Goal: Task Accomplishment & Management: Manage account settings

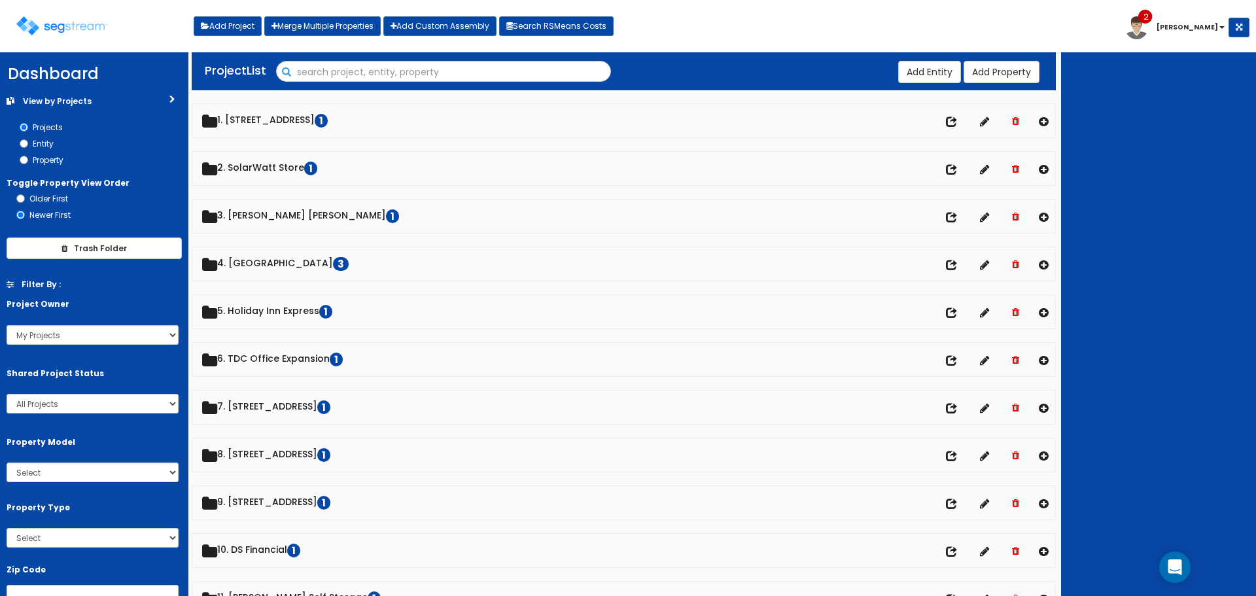
click at [319, 73] on input "Search" at bounding box center [444, 72] width 334 height 22
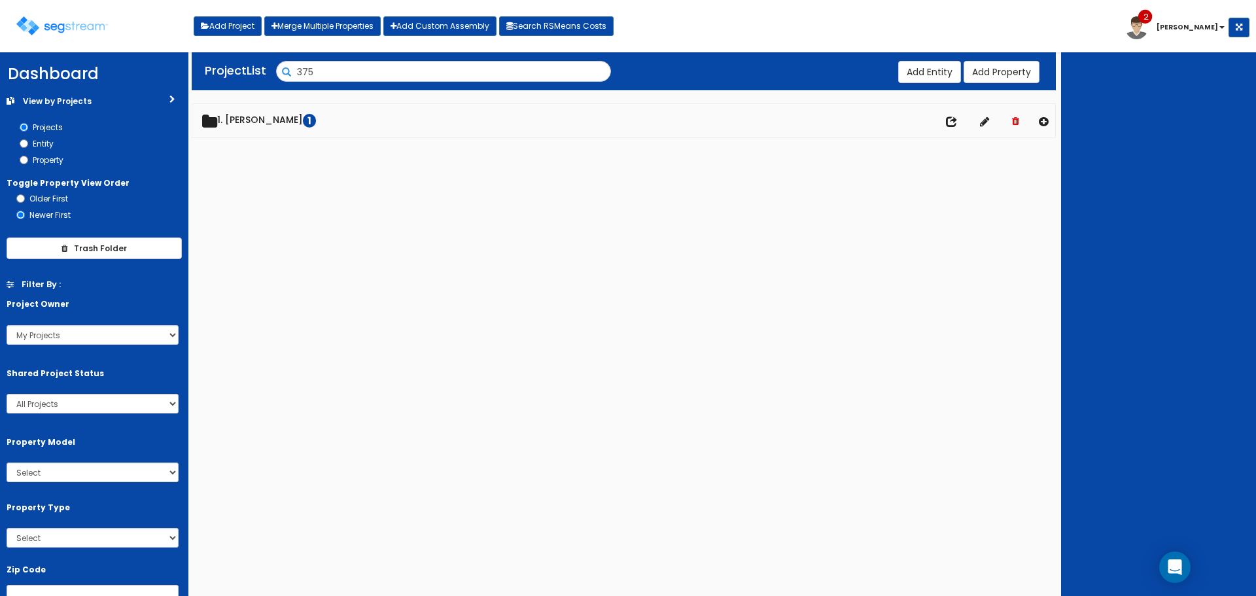
type input "375"
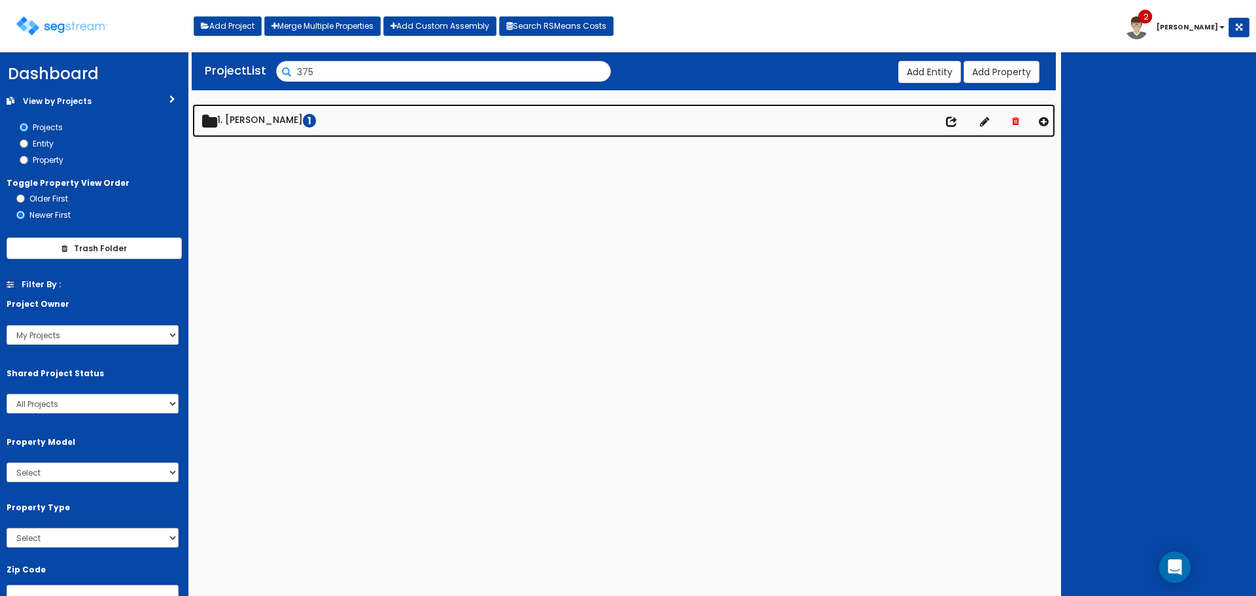
click at [243, 118] on div "We are Building your Property. So please grab a coffee and let us do the heavy …" at bounding box center [628, 105] width 1256 height 94
click at [245, 125] on link "1. [PERSON_NAME] 1" at bounding box center [623, 120] width 863 height 33
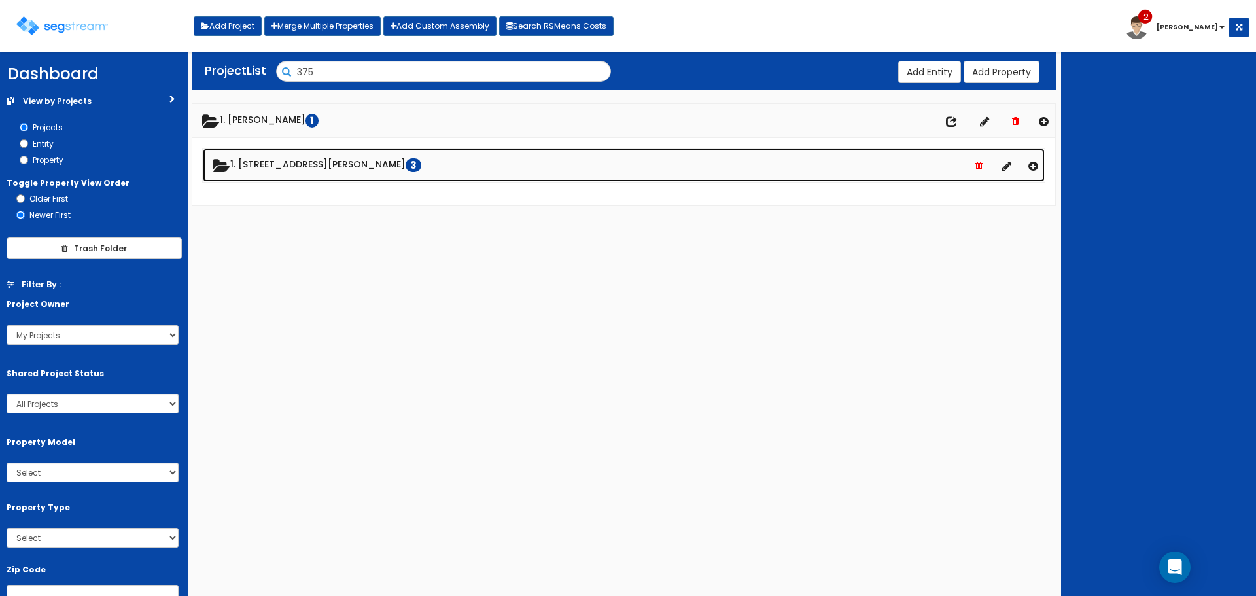
click at [261, 158] on link "1. [STREET_ADDRESS][PERSON_NAME]" at bounding box center [624, 164] width 842 height 33
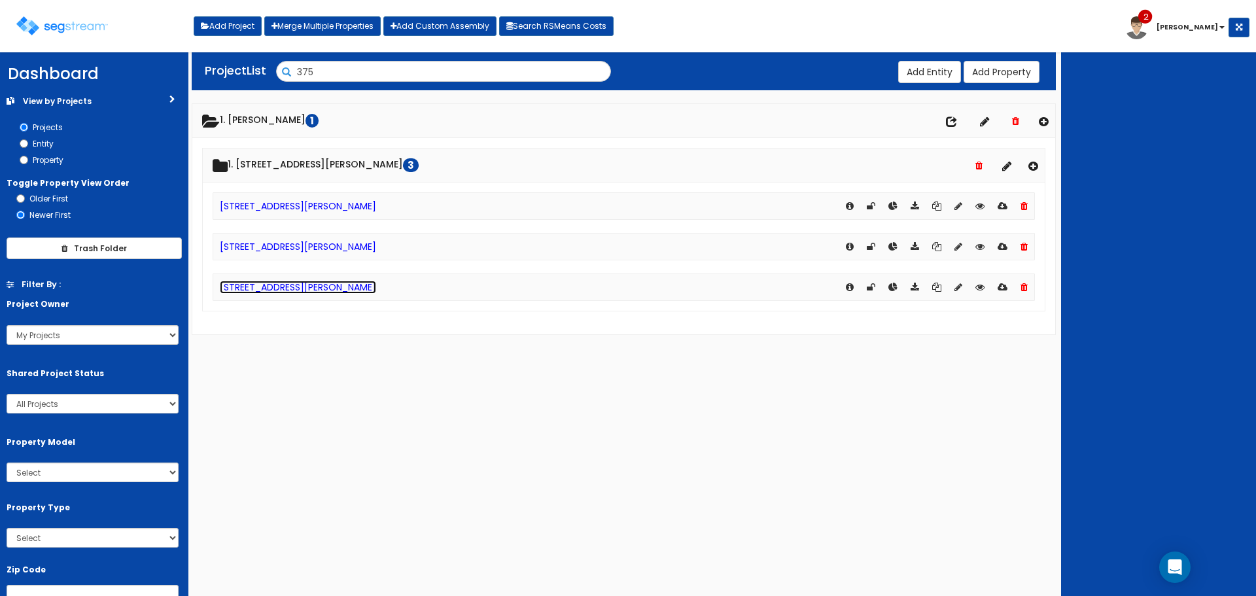
click at [322, 290] on link "[STREET_ADDRESS][PERSON_NAME]" at bounding box center [298, 287] width 156 height 13
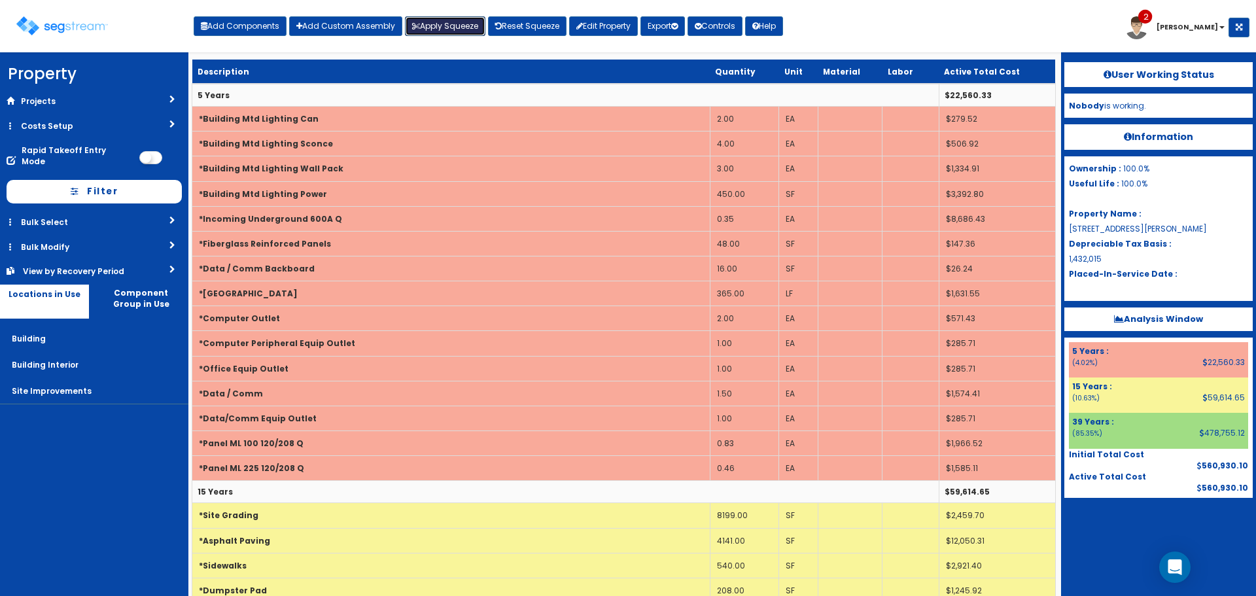
click at [430, 31] on button "Apply Squeeze" at bounding box center [445, 26] width 80 height 20
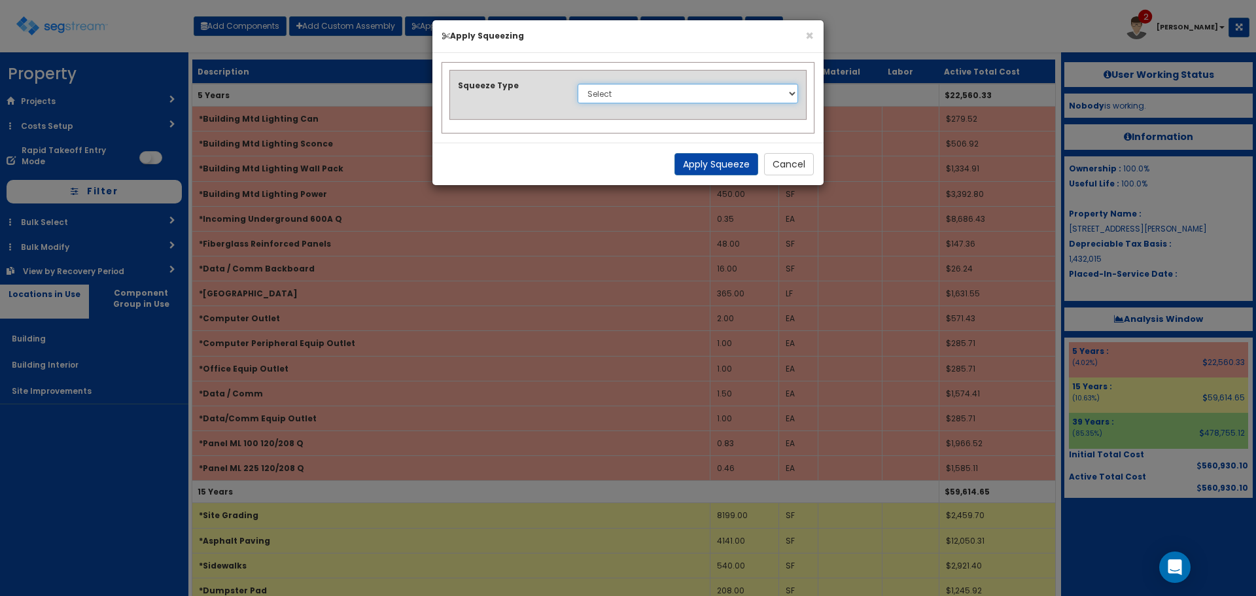
click at [609, 97] on select "Select 1. Squeeze Entire Worksheet 2. Squeeze by Takeoff Cost 3. Squeeze by Uni…" at bounding box center [688, 94] width 220 height 20
select select "squeeze_entire_takeoffsheet"
click at [578, 84] on select "Select 1. Squeeze Entire Worksheet 2. Squeeze by Takeoff Cost 3. Squeeze by Uni…" at bounding box center [688, 94] width 220 height 20
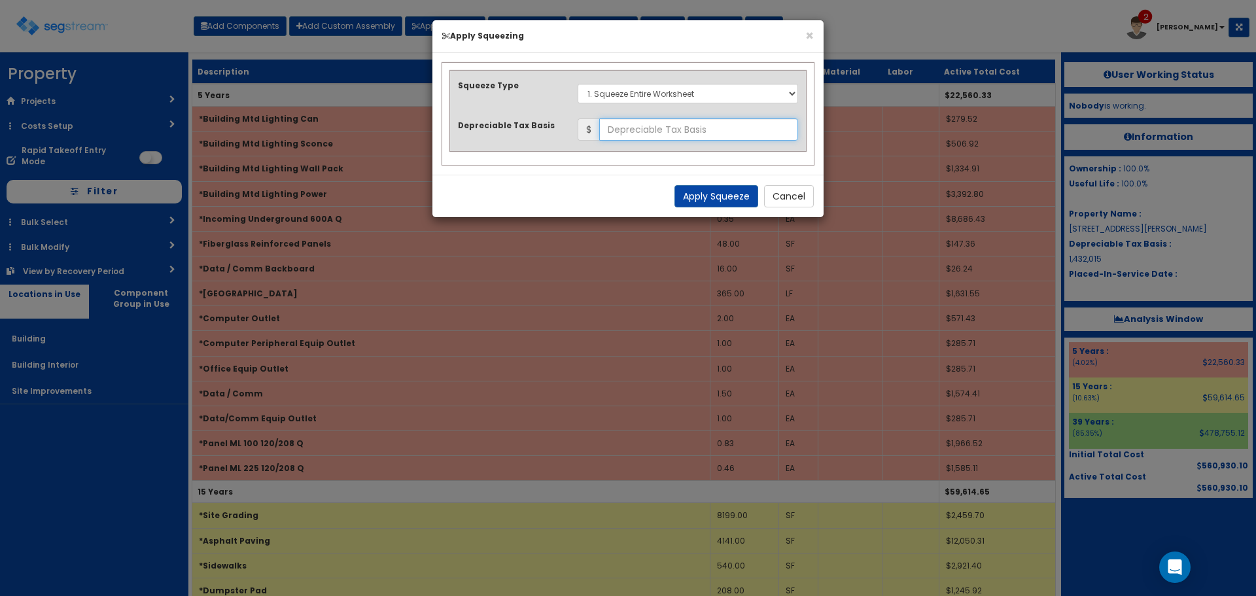
click at [705, 122] on input "text" at bounding box center [698, 129] width 199 height 22
type input "740,427.73"
click at [727, 188] on button "Apply Squeeze" at bounding box center [716, 196] width 84 height 22
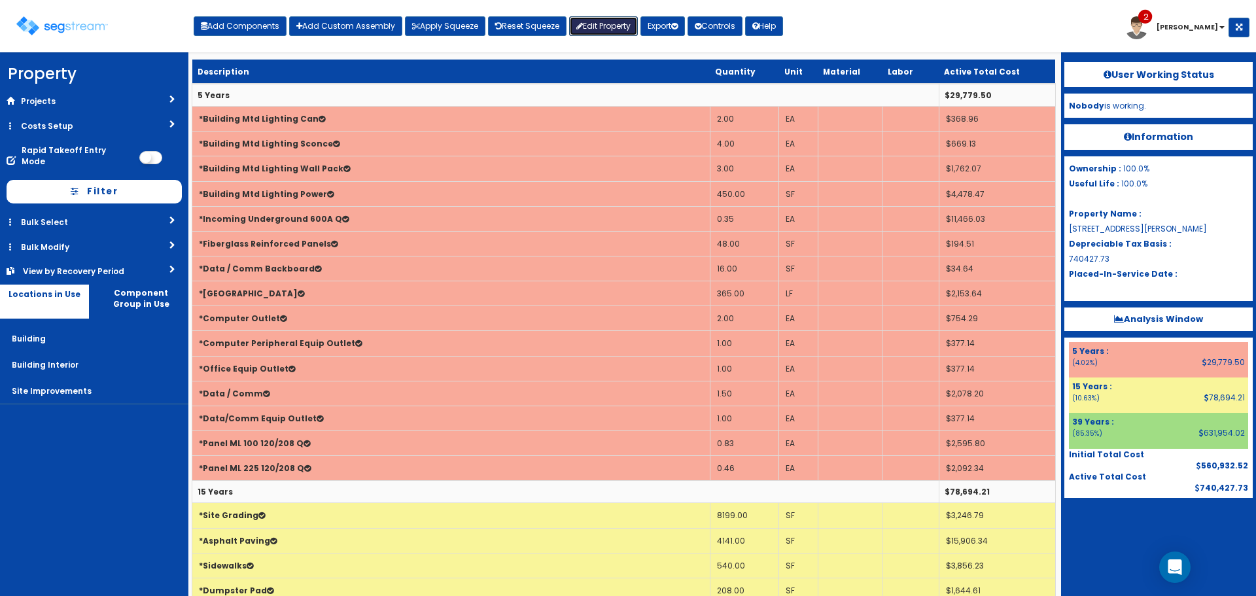
click at [626, 19] on link "Edit Property" at bounding box center [603, 26] width 69 height 20
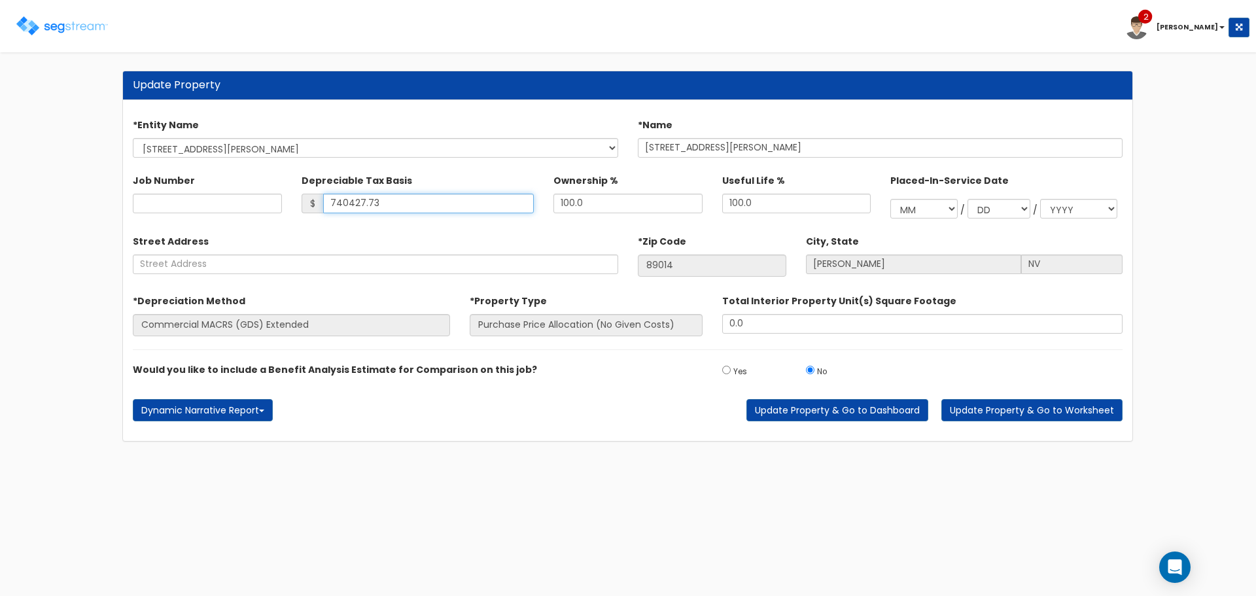
drag, startPoint x: 394, startPoint y: 203, endPoint x: 266, endPoint y: 189, distance: 129.6
click at [266, 189] on div "Job Number Depreciable Tax Basis $ 740427.73 Ownership % 100.0 /" at bounding box center [627, 193] width 1009 height 61
type input "1,432,015"
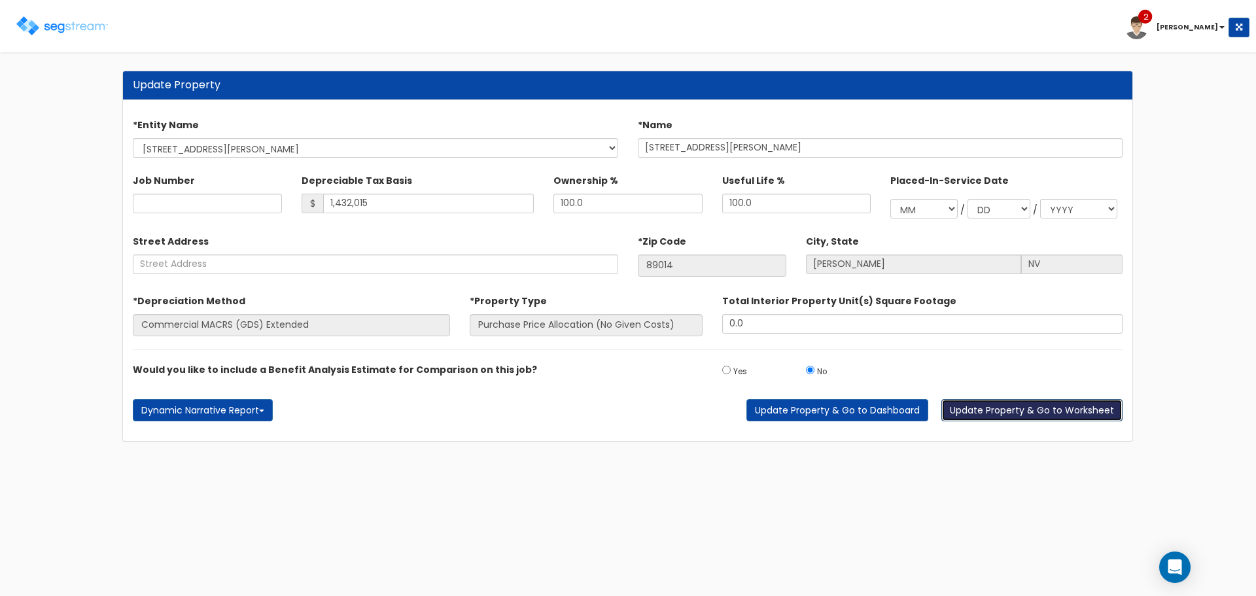
click at [986, 409] on button "Update Property & Go to Worksheet" at bounding box center [1031, 410] width 181 height 22
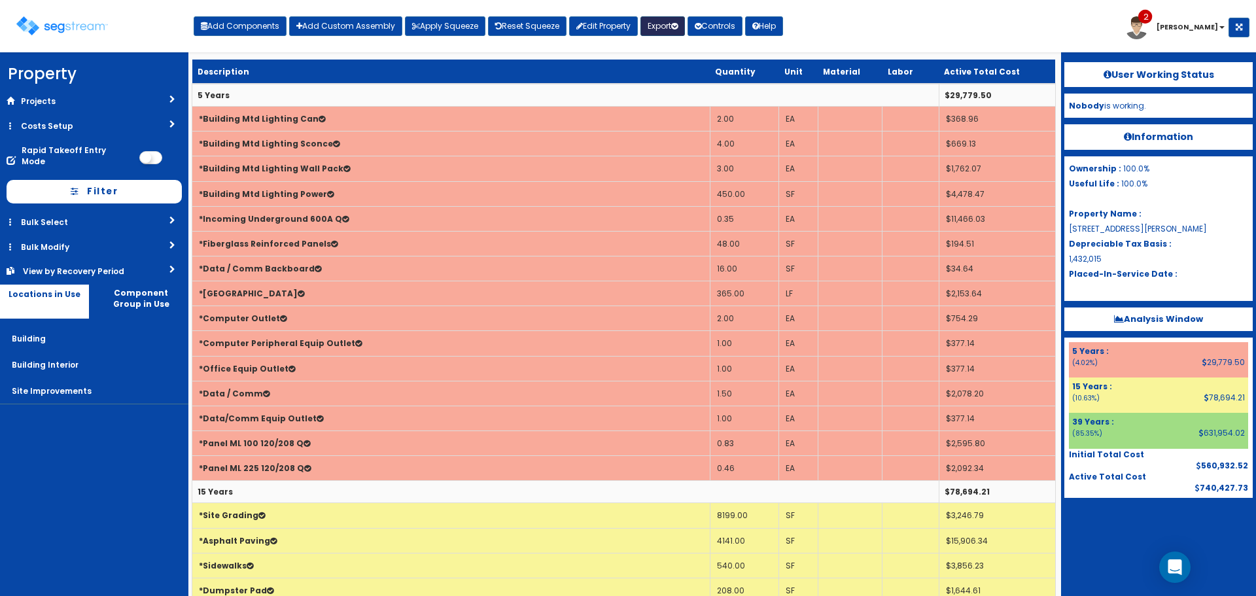
click at [665, 26] on button "Export" at bounding box center [662, 26] width 44 height 20
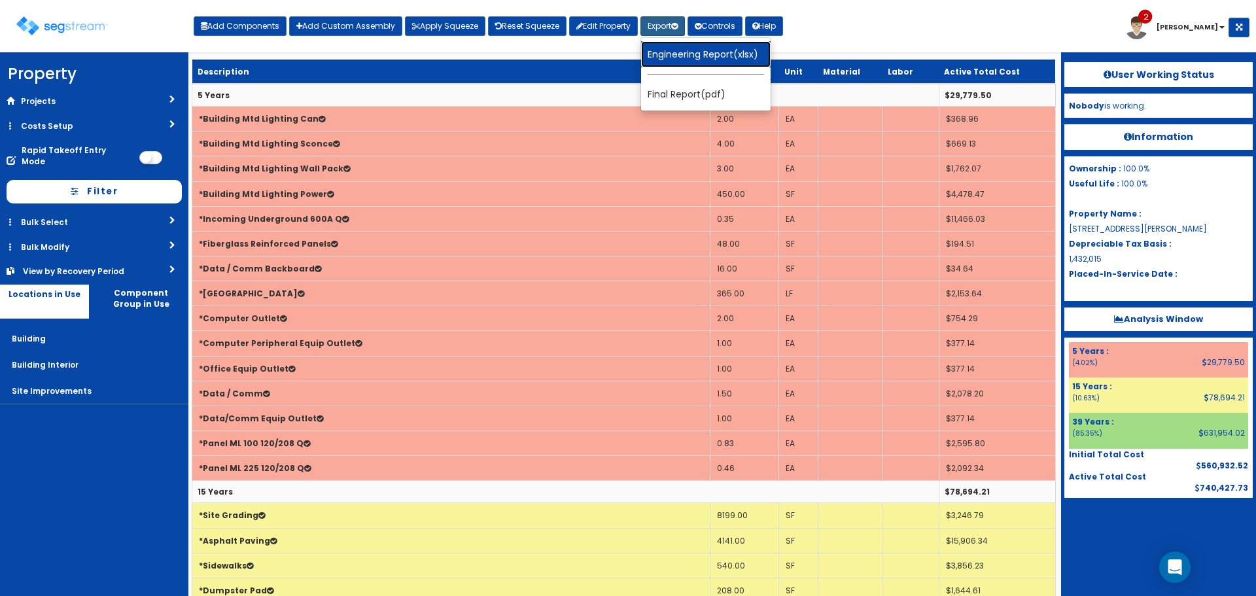
click at [678, 54] on link "Engineering Report(xlsx)" at bounding box center [706, 54] width 130 height 26
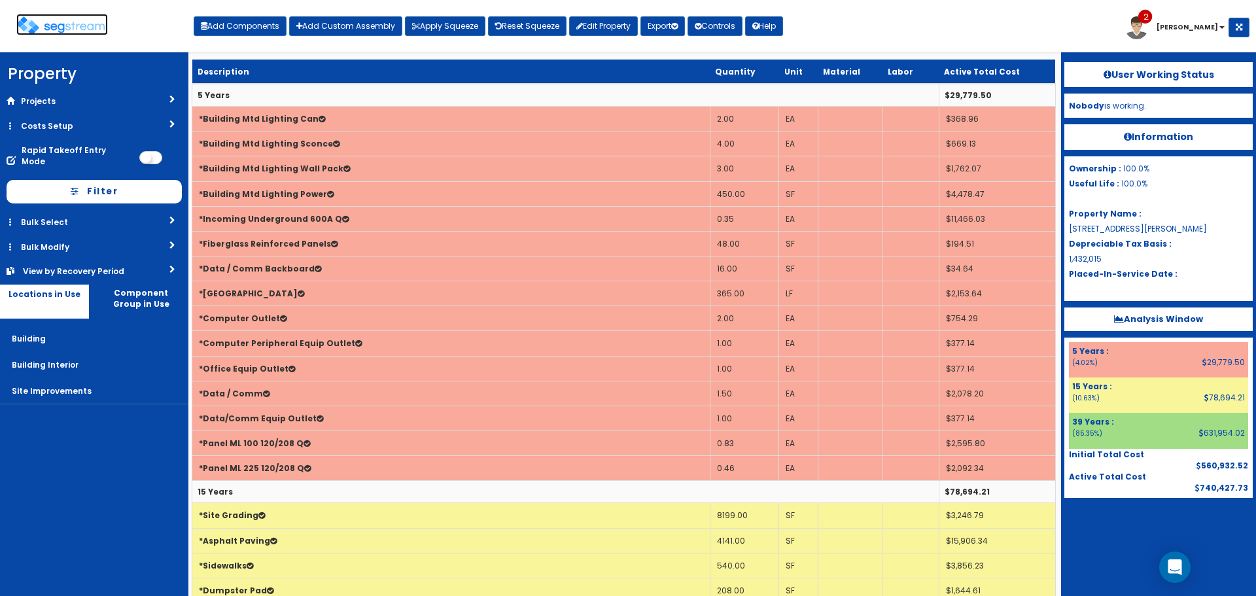
click at [67, 27] on img at bounding box center [62, 25] width 92 height 19
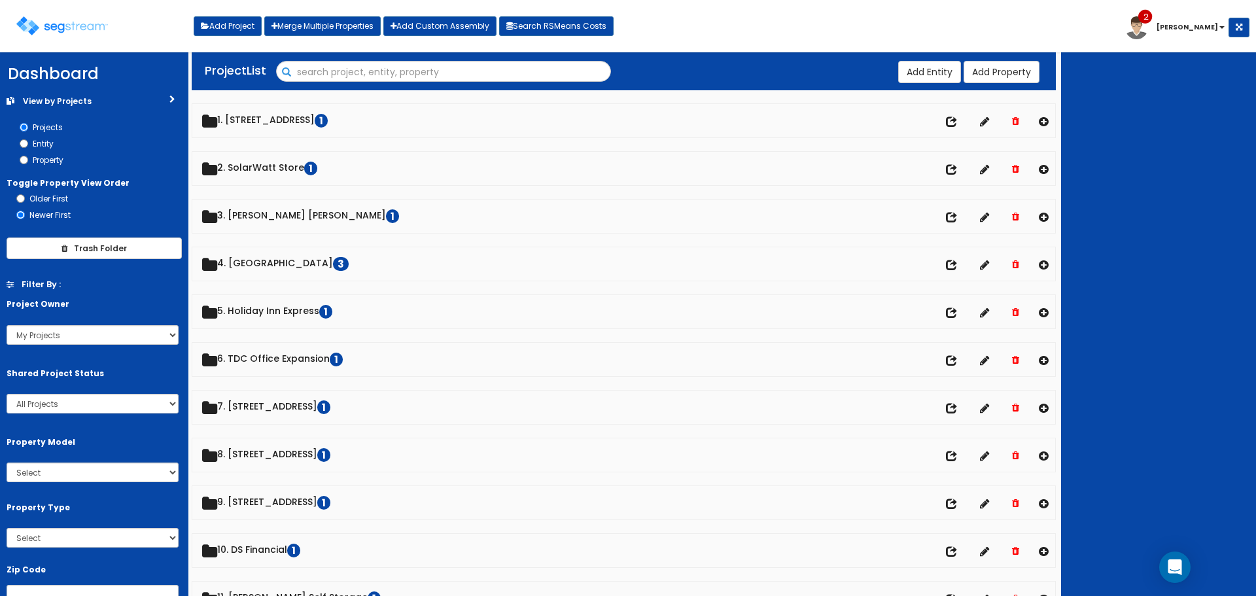
click at [315, 68] on input "Search" at bounding box center [444, 72] width 334 height 22
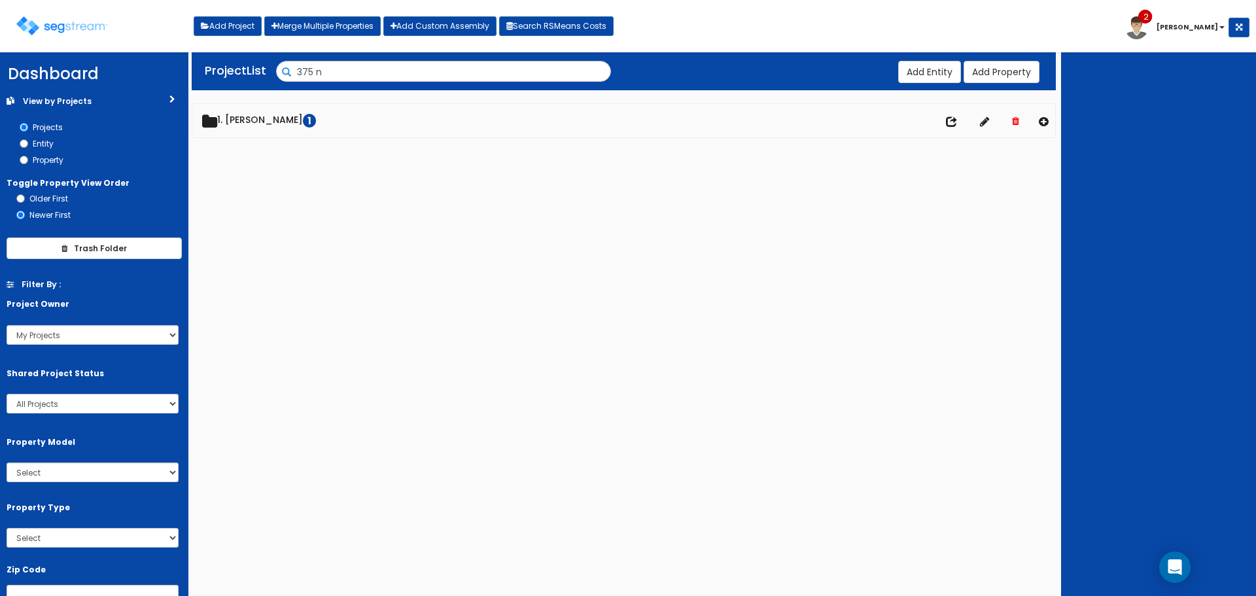
type input "375 n"
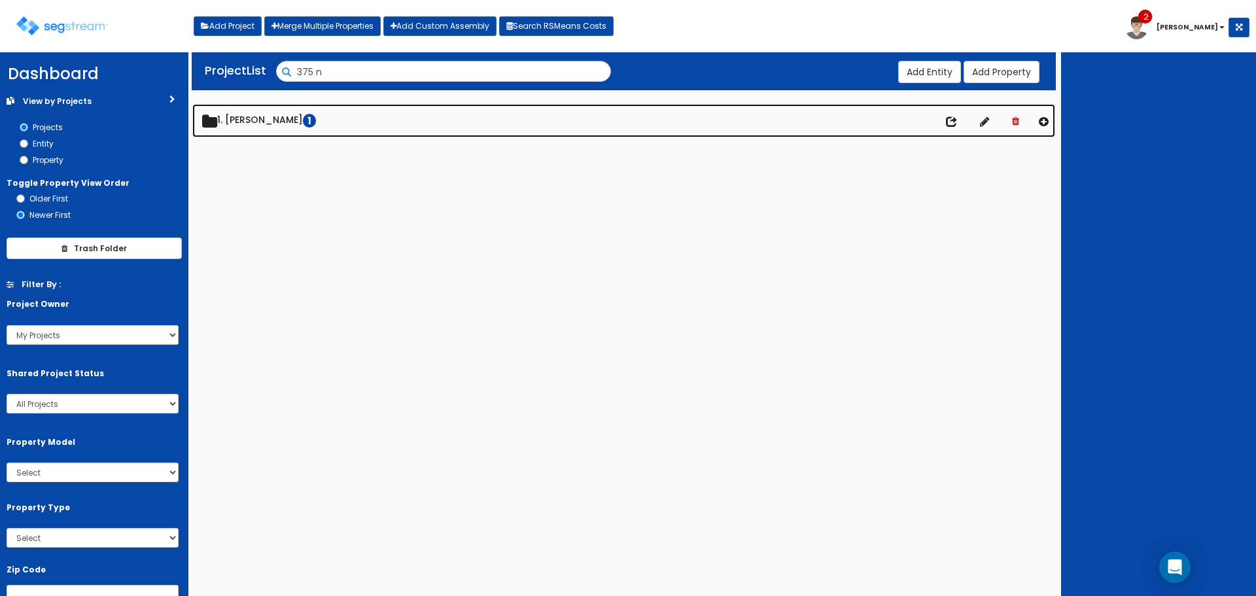
click at [255, 130] on div "We are Building your Property. So please grab a coffee and let us do the heavy …" at bounding box center [628, 105] width 1256 height 94
click at [250, 121] on link "1. [PERSON_NAME] 1" at bounding box center [623, 120] width 863 height 33
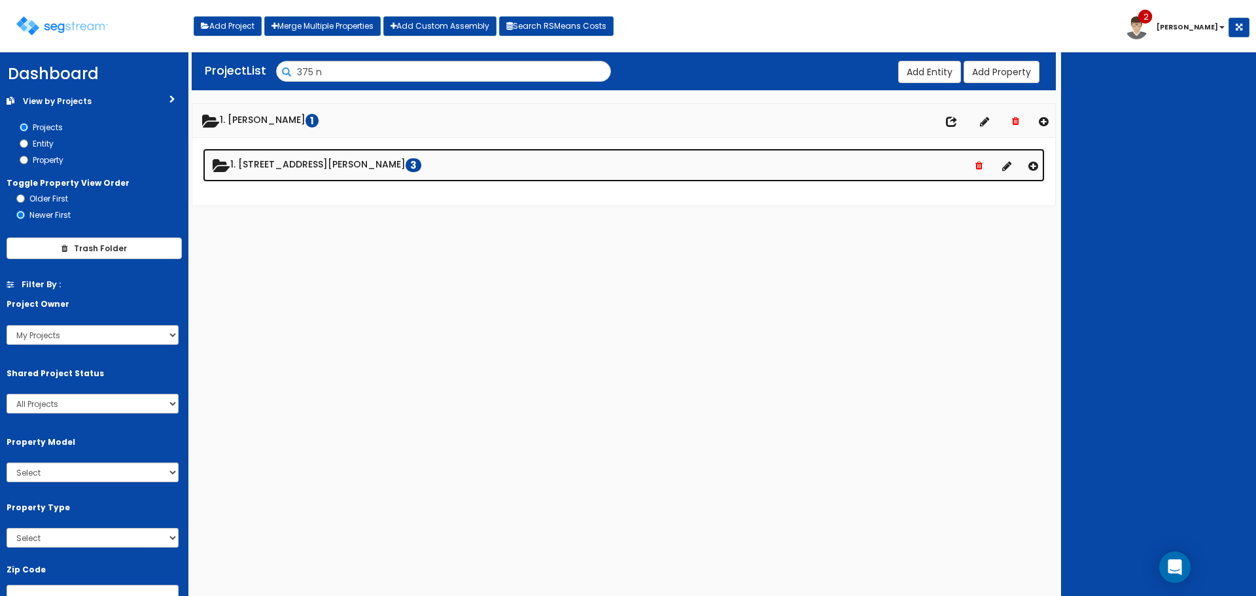
click at [258, 164] on link "1. [STREET_ADDRESS][PERSON_NAME]" at bounding box center [624, 164] width 842 height 33
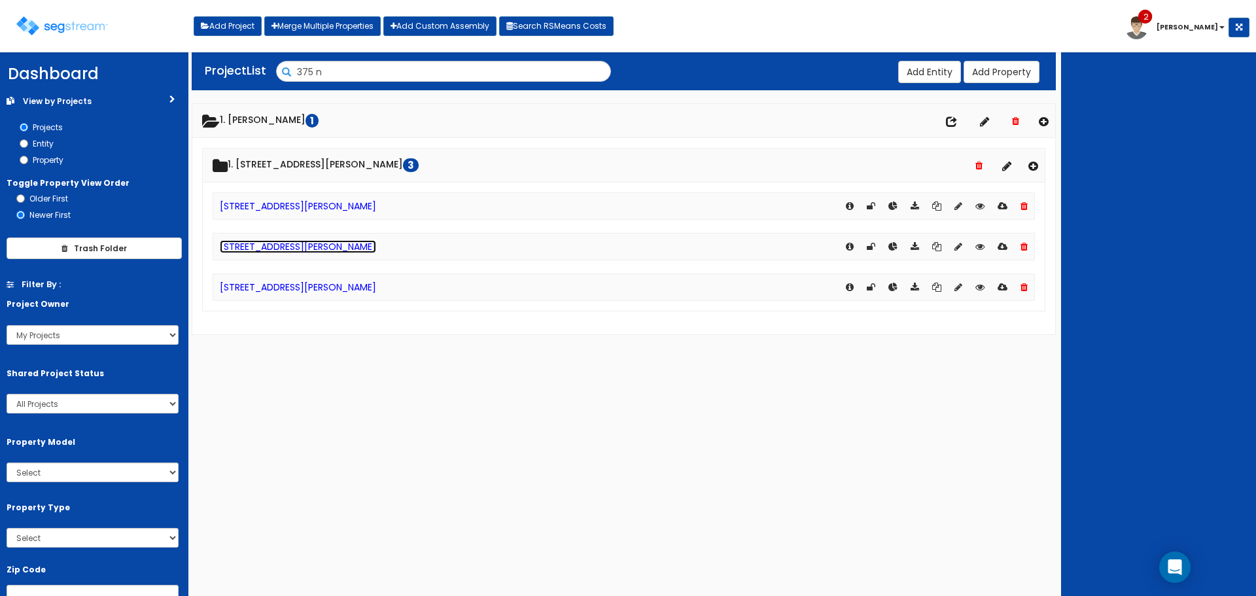
click at [294, 252] on link "375 Stephanie St - Renovation #1" at bounding box center [298, 246] width 156 height 13
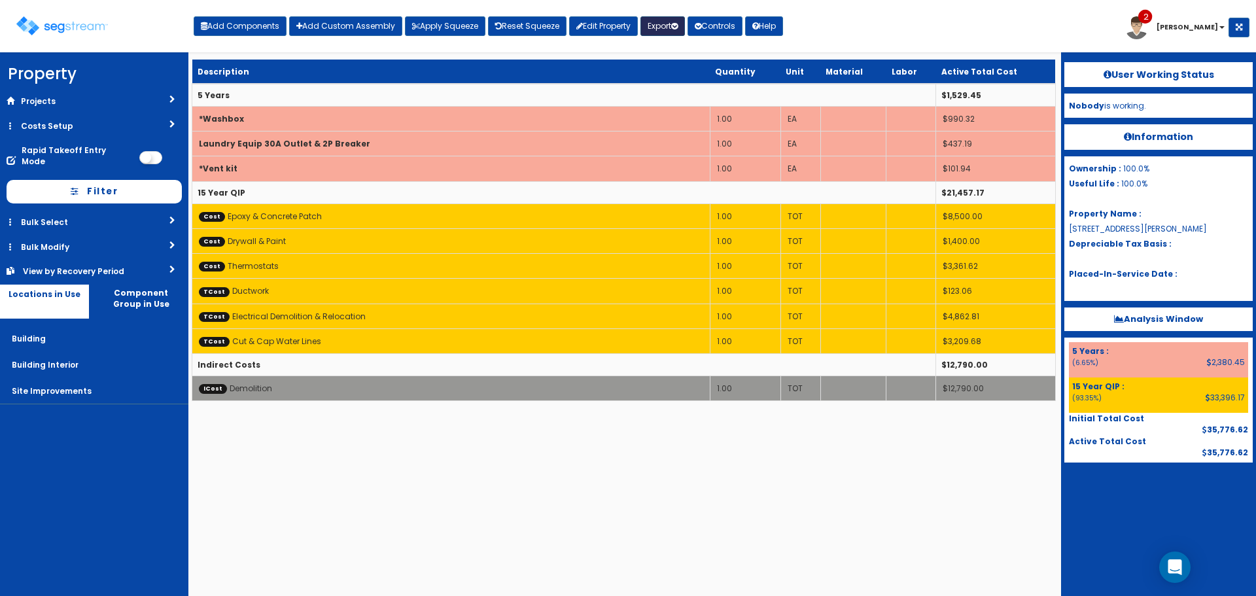
click at [674, 26] on button "Export" at bounding box center [662, 26] width 44 height 20
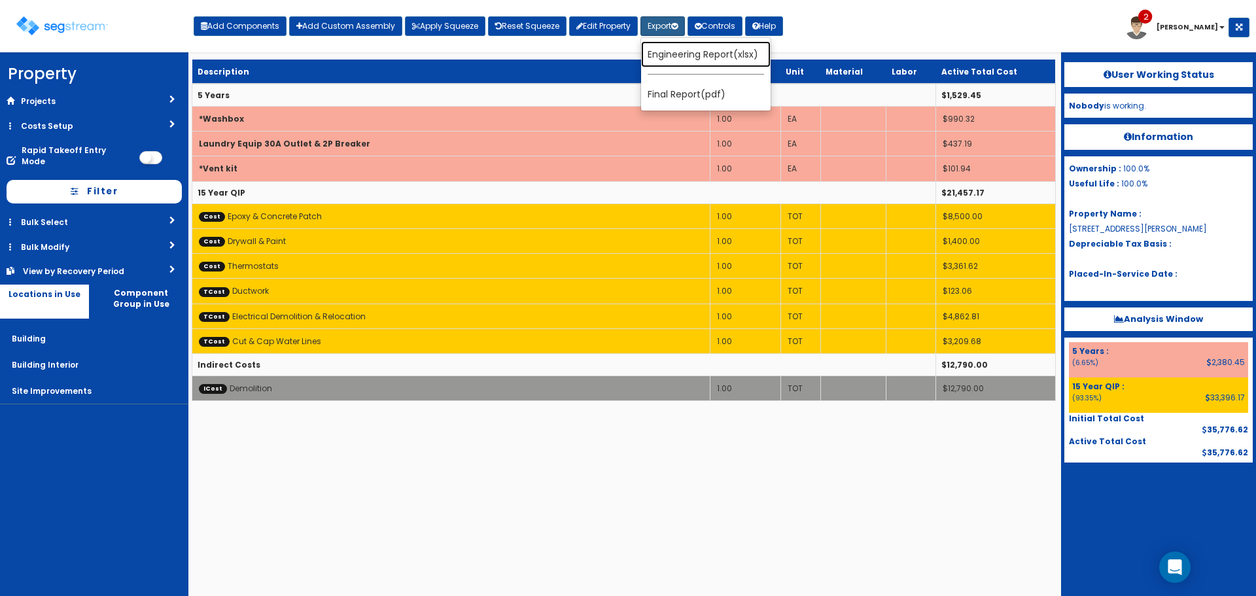
click at [680, 52] on link "Engineering Report(xlsx)" at bounding box center [706, 54] width 130 height 26
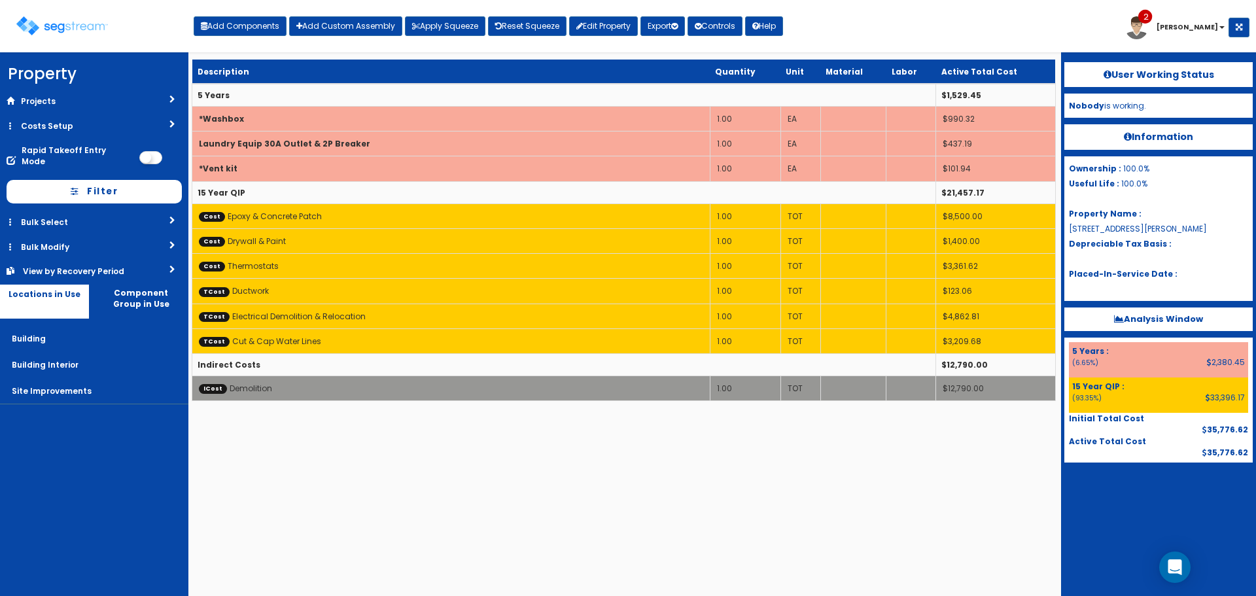
click at [826, 414] on html "We are Building your Property. So please grab a coffee and let us do the heavy …" at bounding box center [628, 207] width 1256 height 414
click at [599, 20] on link "Edit Property" at bounding box center [603, 26] width 69 height 20
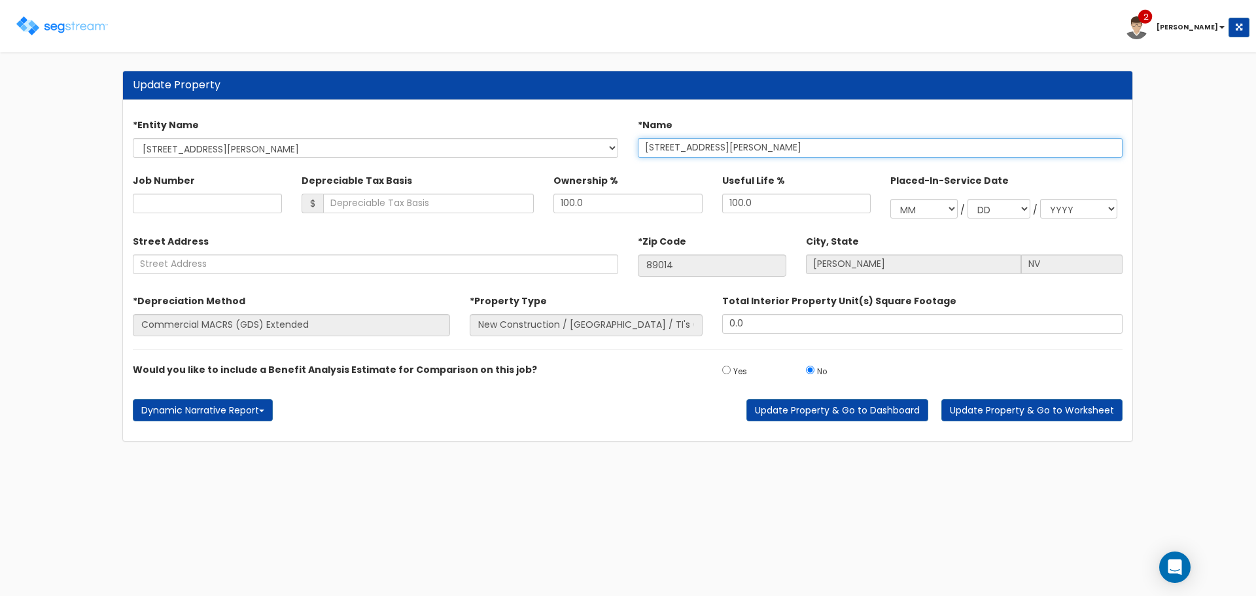
drag, startPoint x: 667, startPoint y: 147, endPoint x: 684, endPoint y: 139, distance: 19.0
click at [667, 147] on input "[STREET_ADDRESS][PERSON_NAME]" at bounding box center [880, 148] width 485 height 20
type input "[STREET_ADDRESS][PERSON_NAME]"
click at [964, 455] on html "Toggle navigation 2 [PERSON_NAME] Notification x" at bounding box center [628, 227] width 1256 height 455
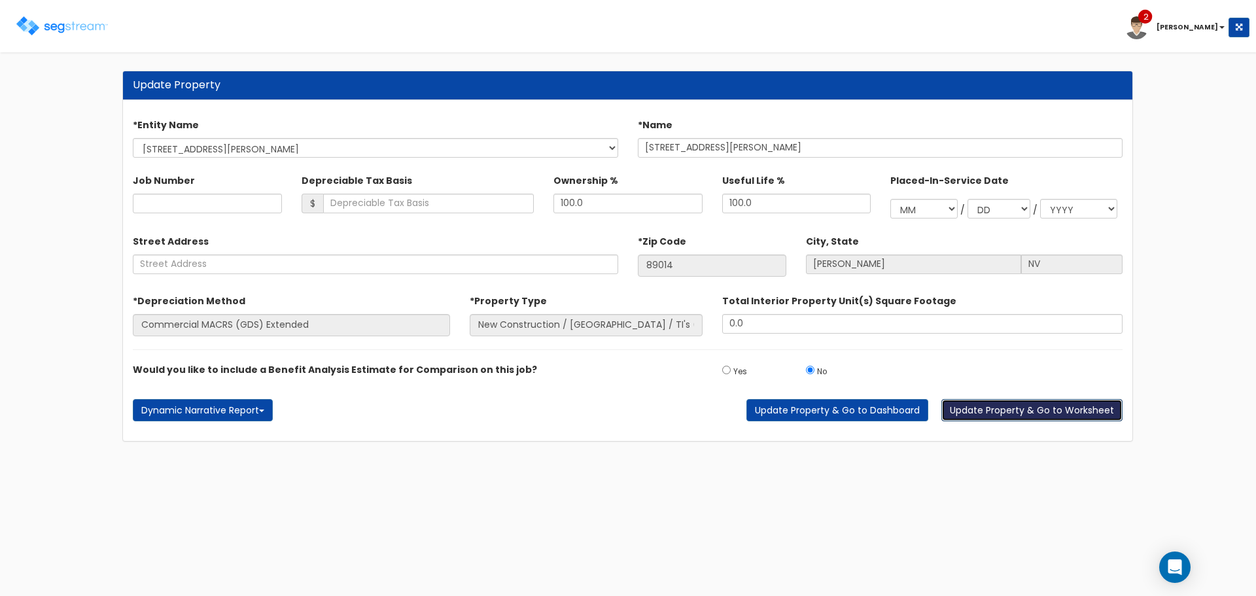
click at [1015, 413] on button "Update Property & Go to Worksheet" at bounding box center [1031, 410] width 181 height 22
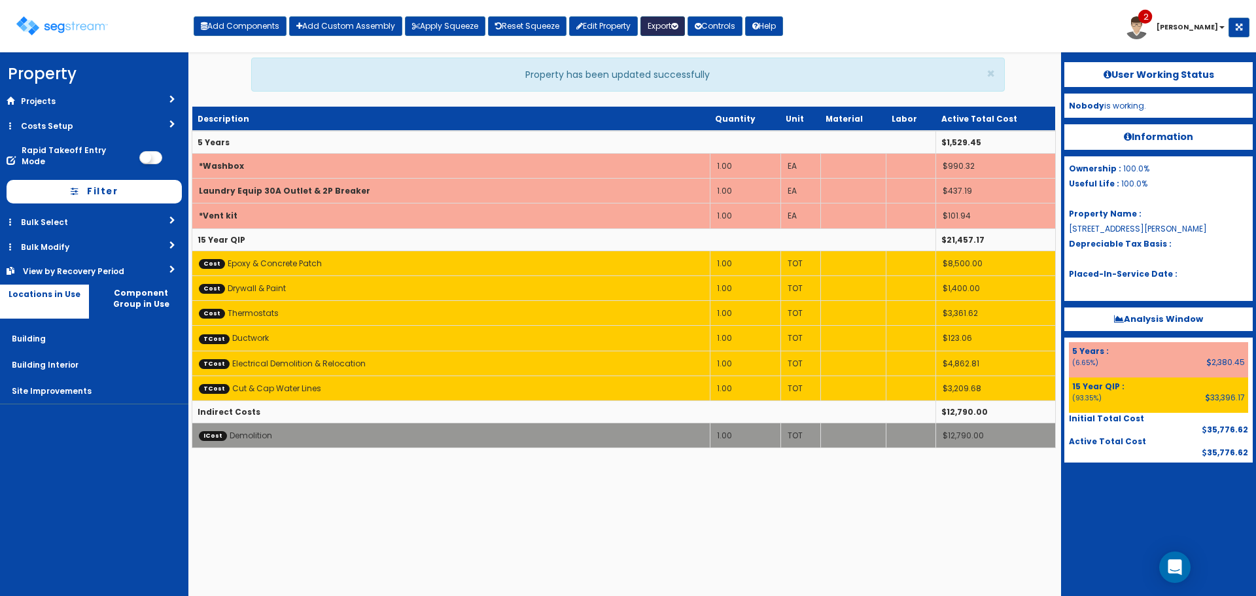
click at [665, 31] on button "Export" at bounding box center [662, 26] width 44 height 20
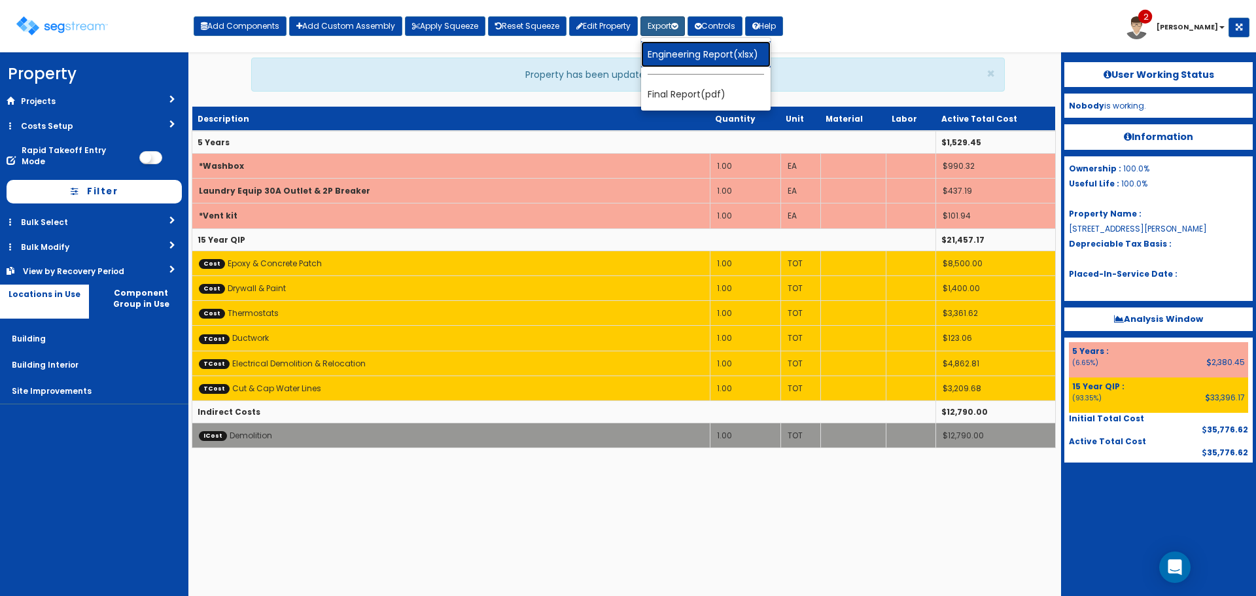
click at [680, 51] on link "Engineering Report(xlsx)" at bounding box center [706, 54] width 130 height 26
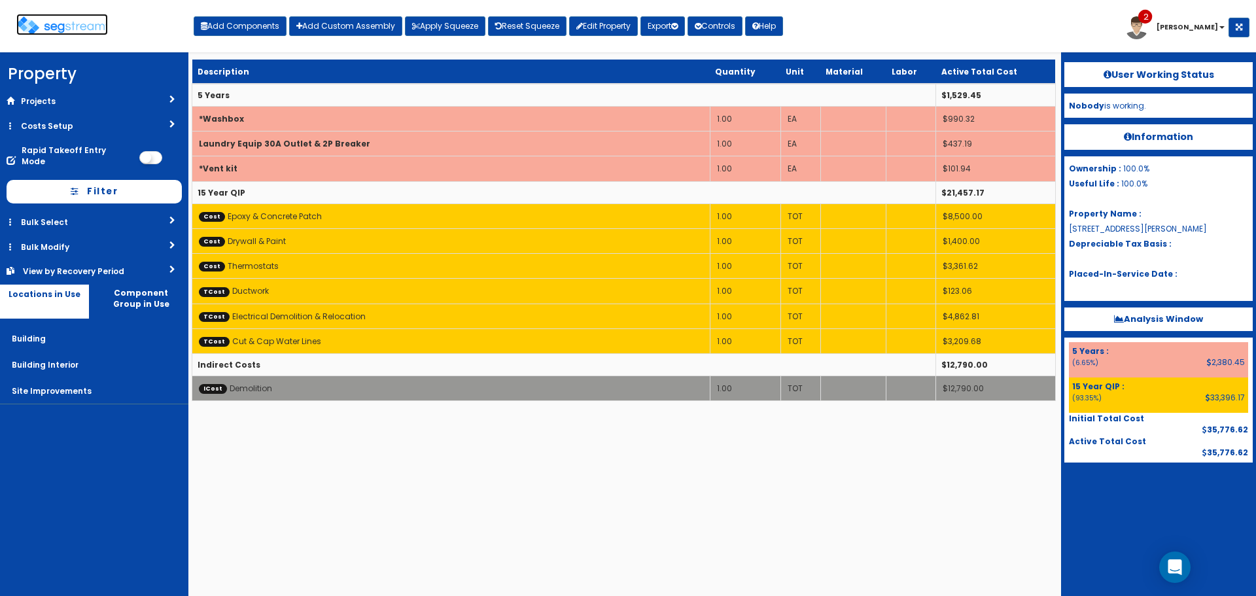
click at [78, 29] on img at bounding box center [62, 25] width 92 height 19
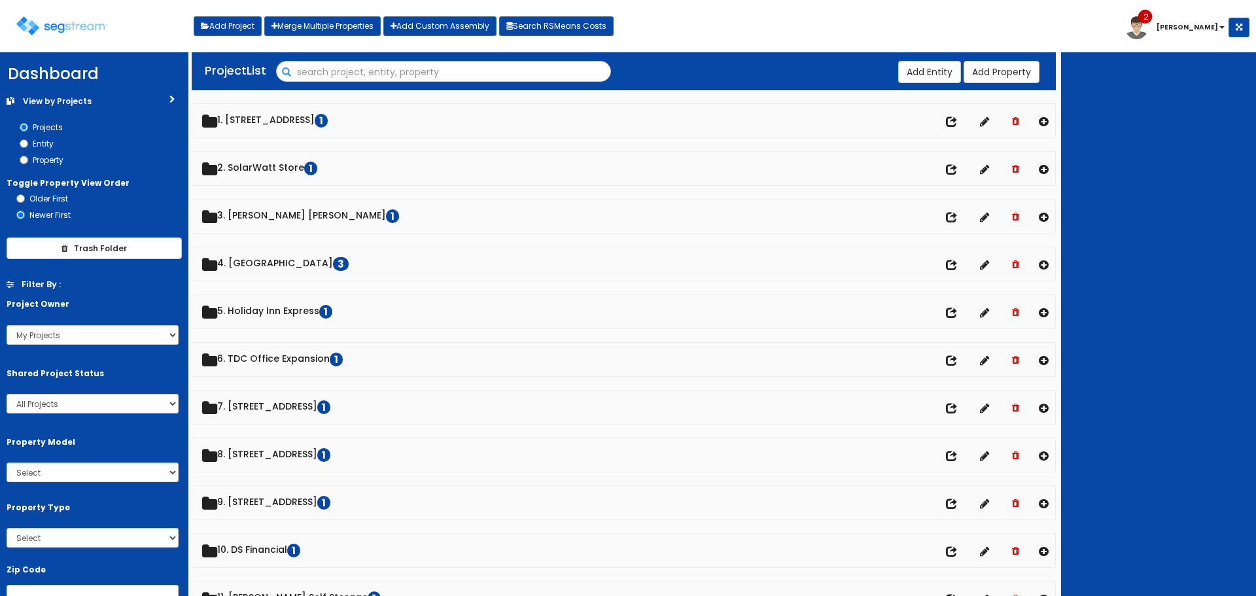
click at [317, 71] on input "Search" at bounding box center [444, 72] width 334 height 22
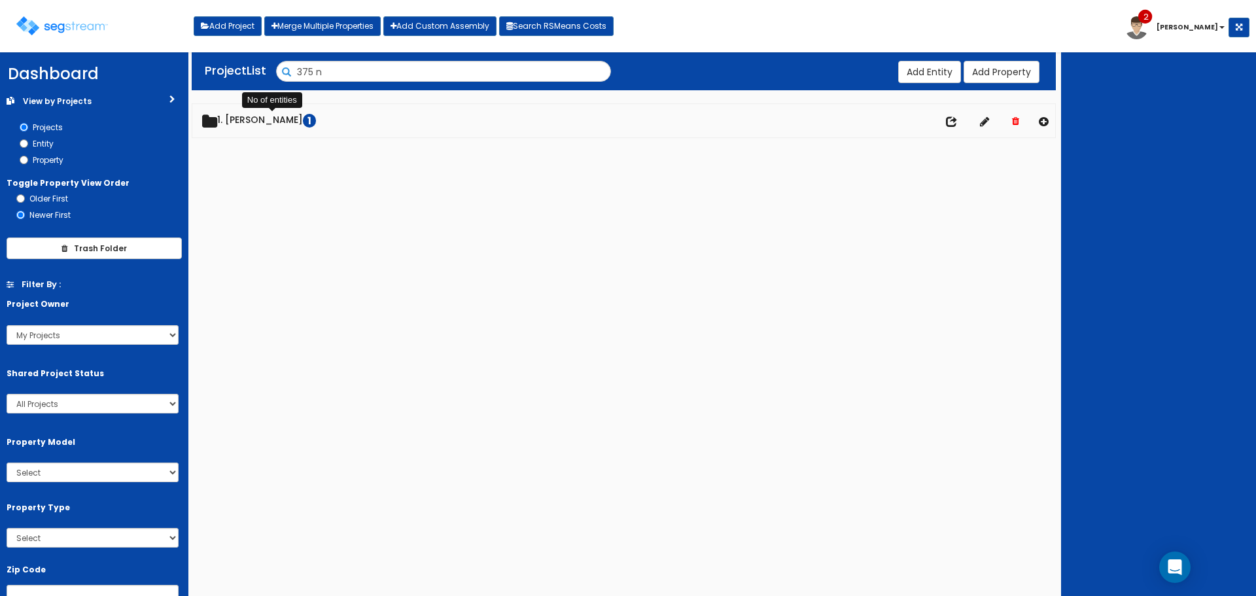
type input "375 n"
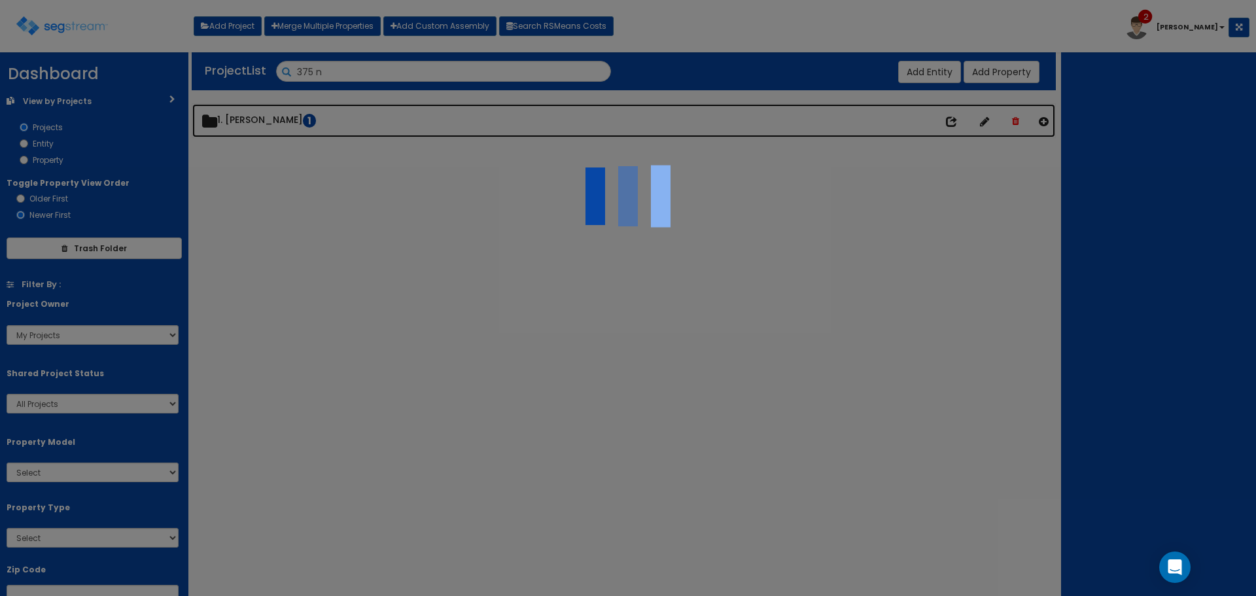
click at [258, 118] on div "We are Building your Property. So please grab a coffee and let us do the heavy …" at bounding box center [628, 105] width 1256 height 94
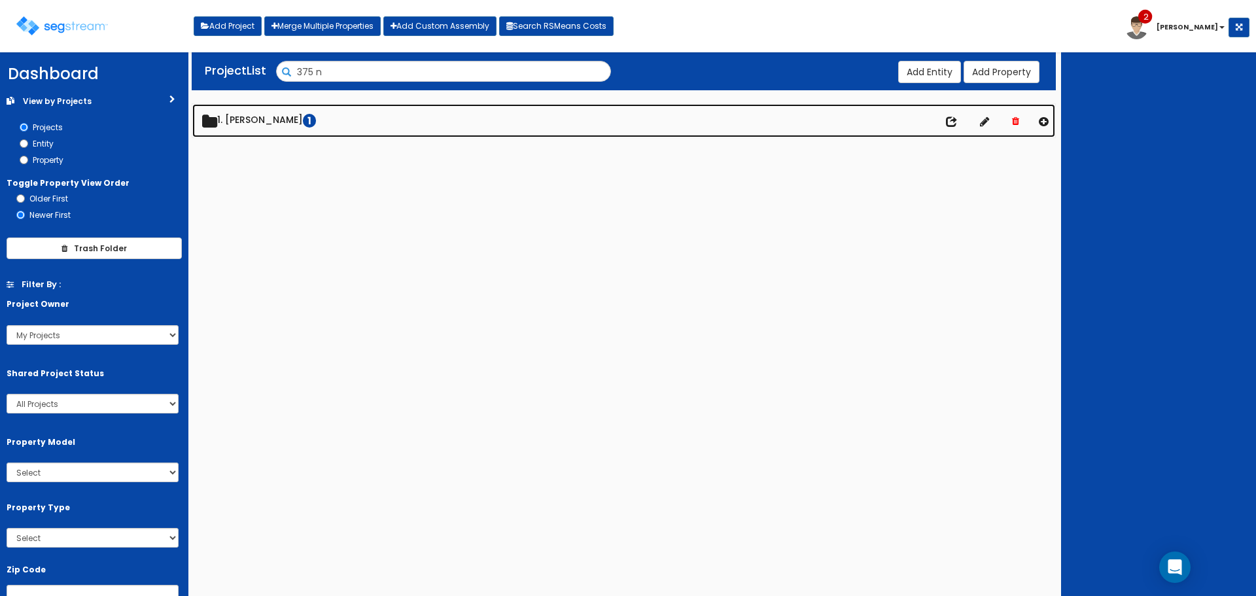
click at [242, 118] on link "1. [PERSON_NAME] 1" at bounding box center [623, 120] width 863 height 33
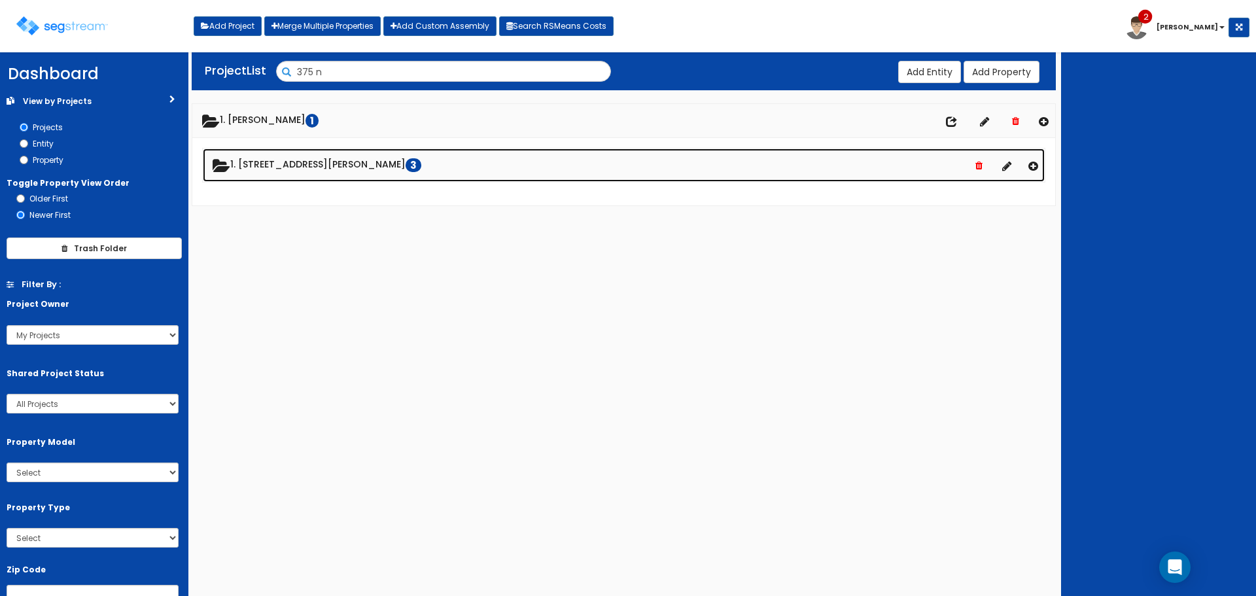
click at [265, 163] on link "1. [STREET_ADDRESS][PERSON_NAME]" at bounding box center [624, 164] width 842 height 33
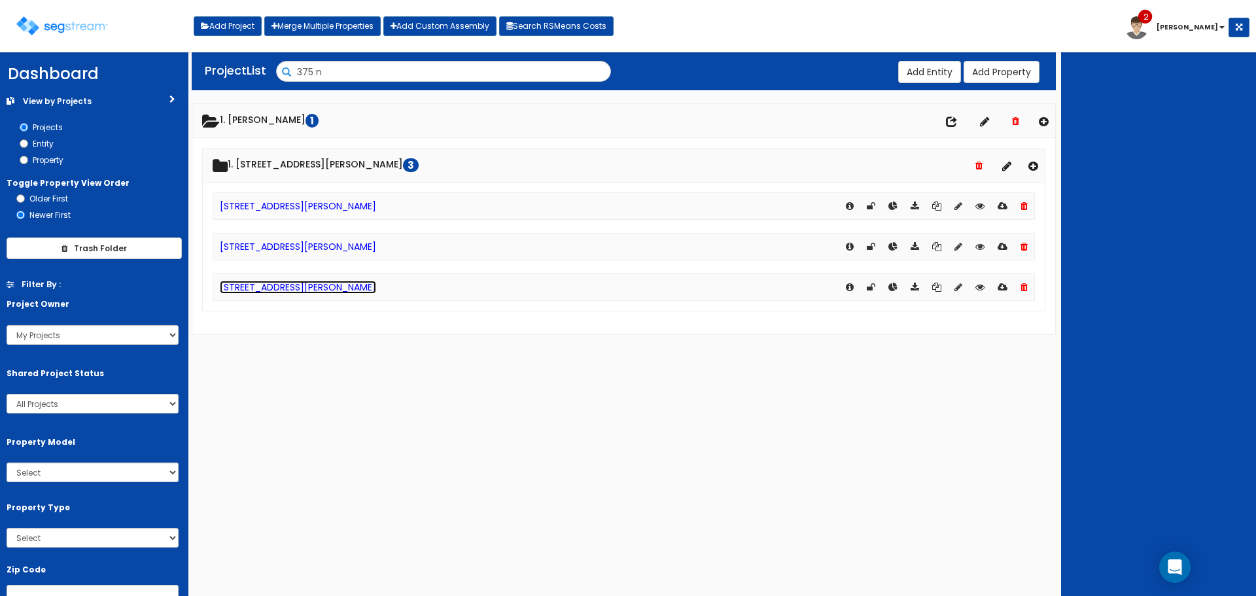
click at [296, 287] on link "375 Stephanie St - Purchase" at bounding box center [298, 287] width 156 height 13
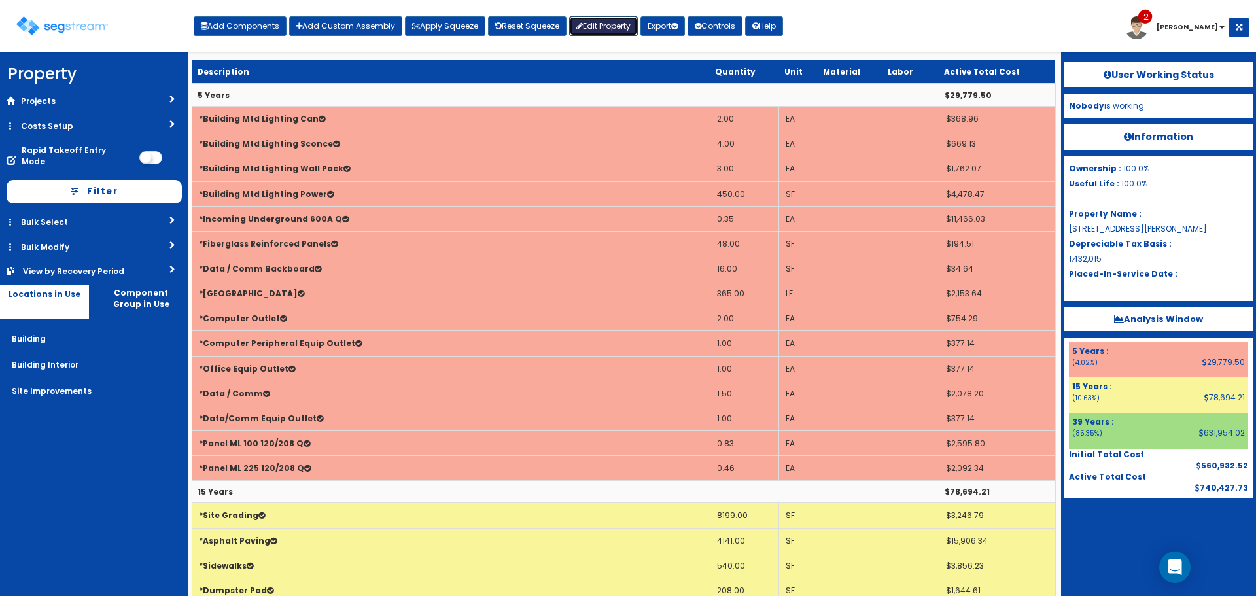
click at [610, 26] on link "Edit Property" at bounding box center [603, 26] width 69 height 20
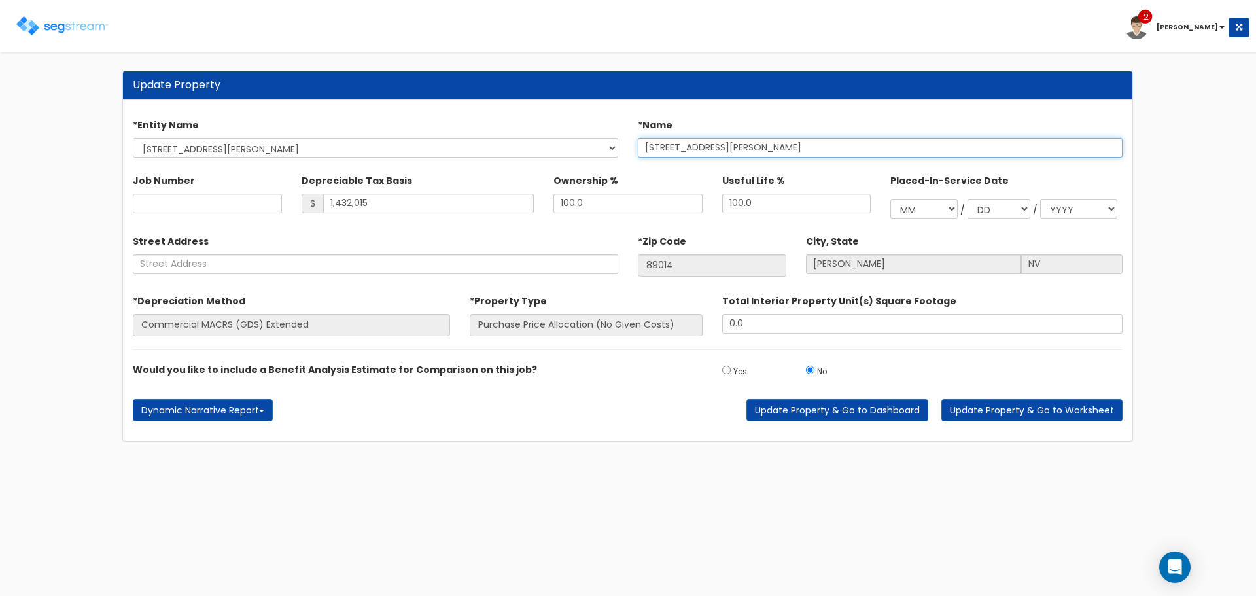
click at [664, 145] on input "[STREET_ADDRESS][PERSON_NAME]" at bounding box center [880, 148] width 485 height 20
type input "[STREET_ADDRESS][PERSON_NAME]"
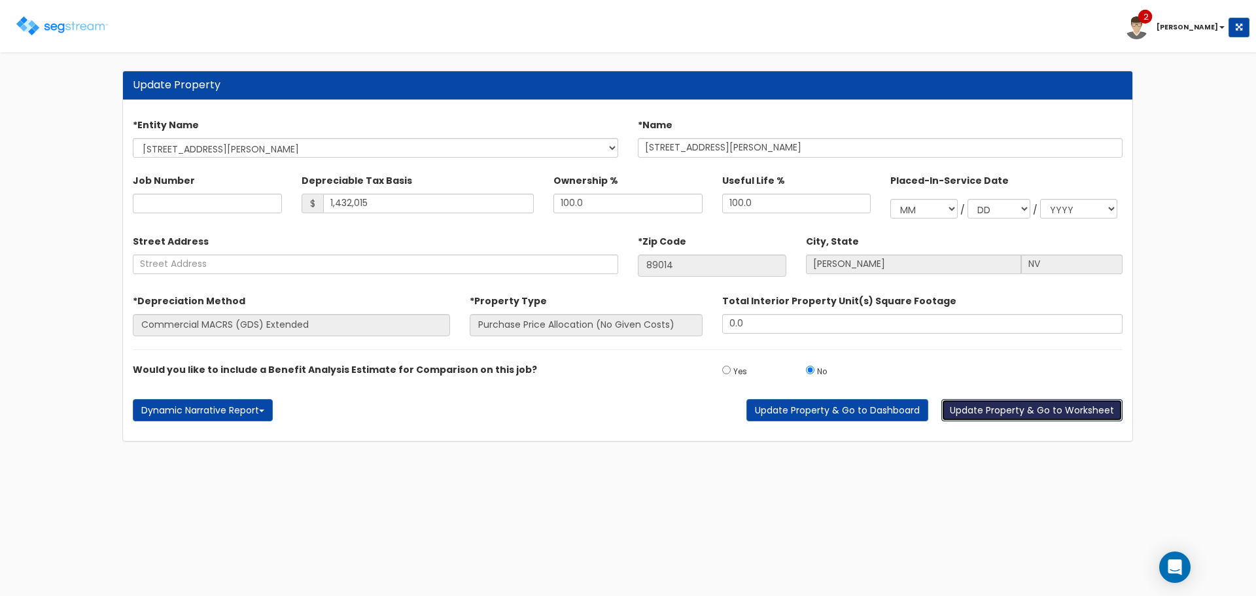
click at [1055, 414] on button "Update Property & Go to Worksheet" at bounding box center [1031, 410] width 181 height 22
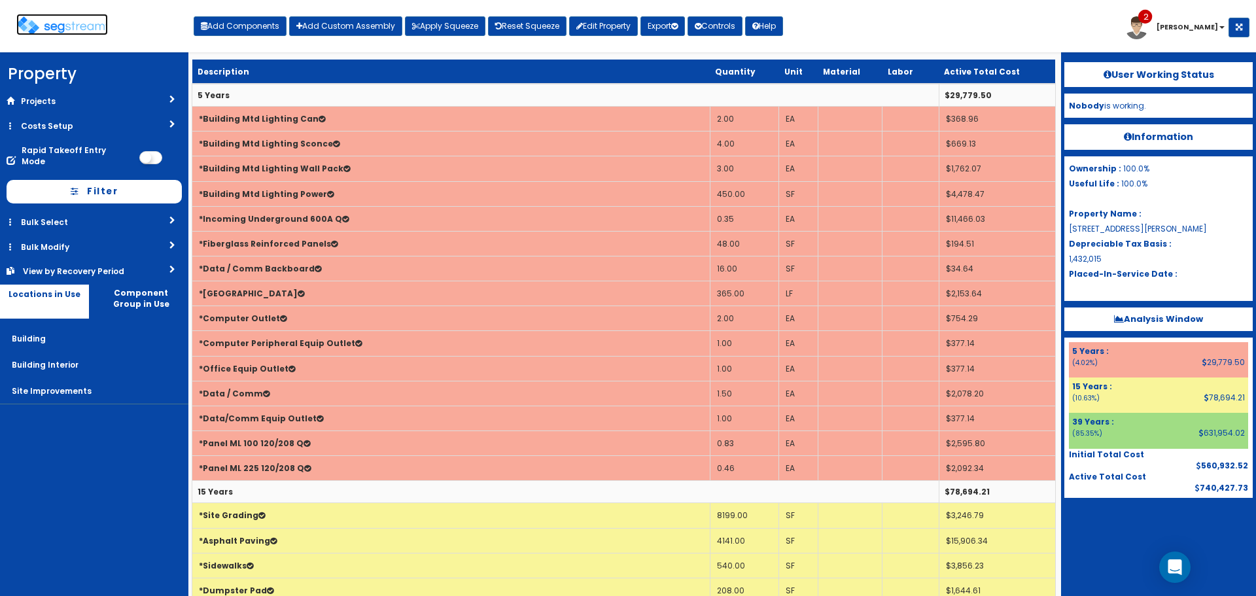
click at [73, 26] on img at bounding box center [62, 25] width 92 height 19
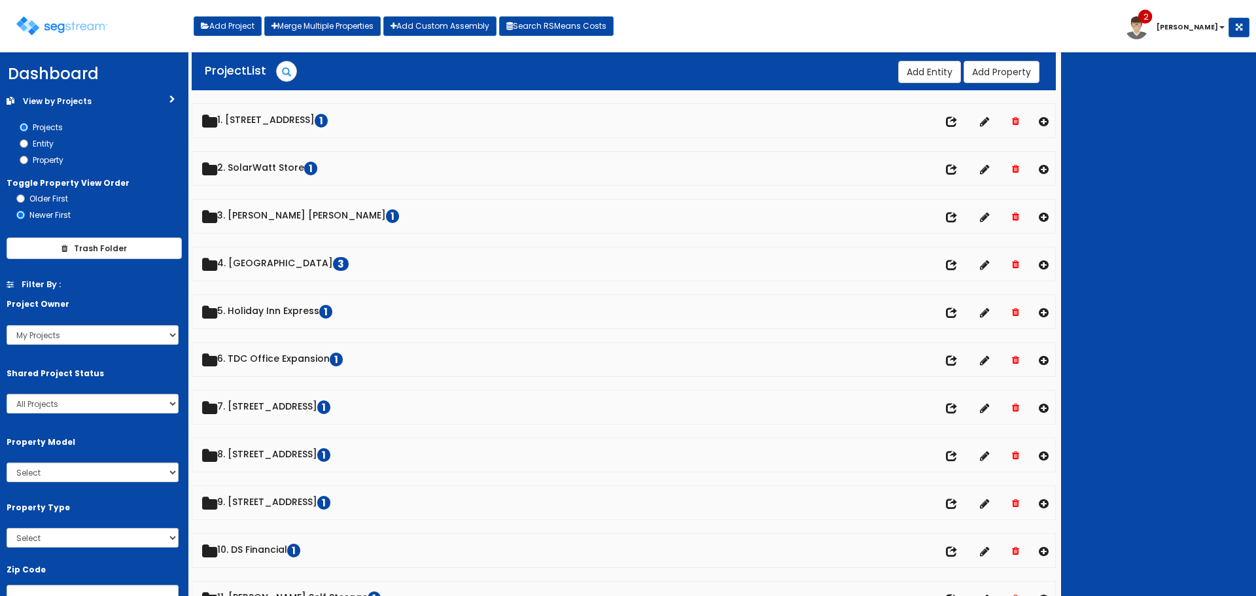
click at [309, 60] on div "Project List Search Add Entity Add Property Trash Folder Empty Trash" at bounding box center [624, 70] width 864 height 39
click at [339, 64] on form "Search" at bounding box center [443, 71] width 335 height 21
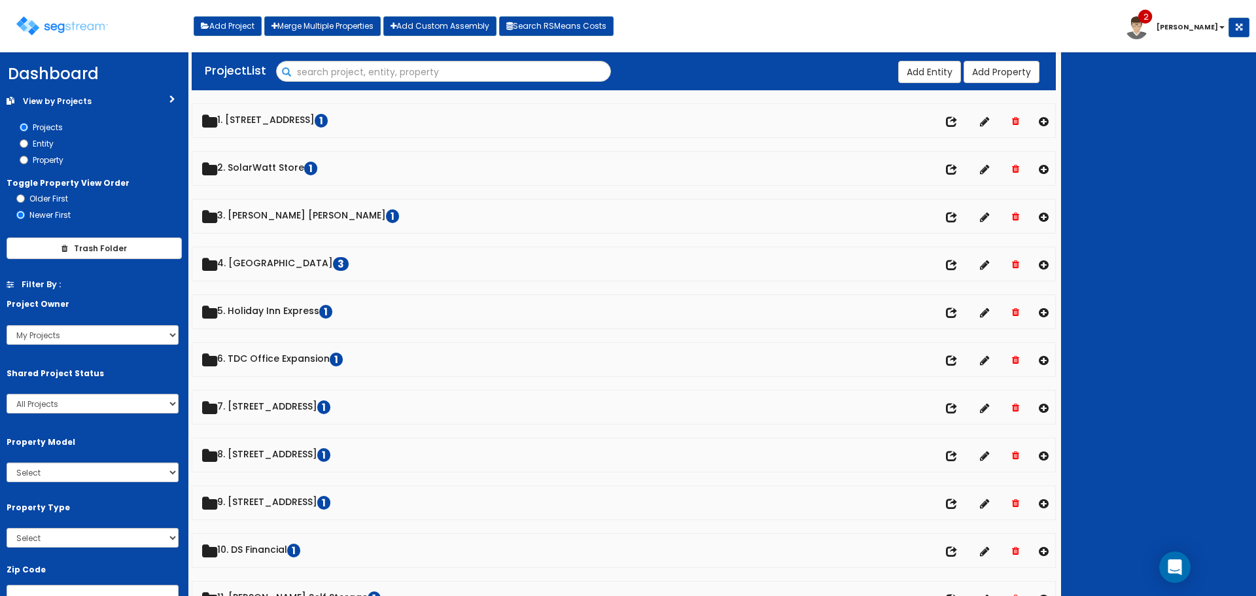
drag, startPoint x: 312, startPoint y: 71, endPoint x: 305, endPoint y: 70, distance: 6.7
click at [310, 71] on input "Search" at bounding box center [444, 72] width 334 height 22
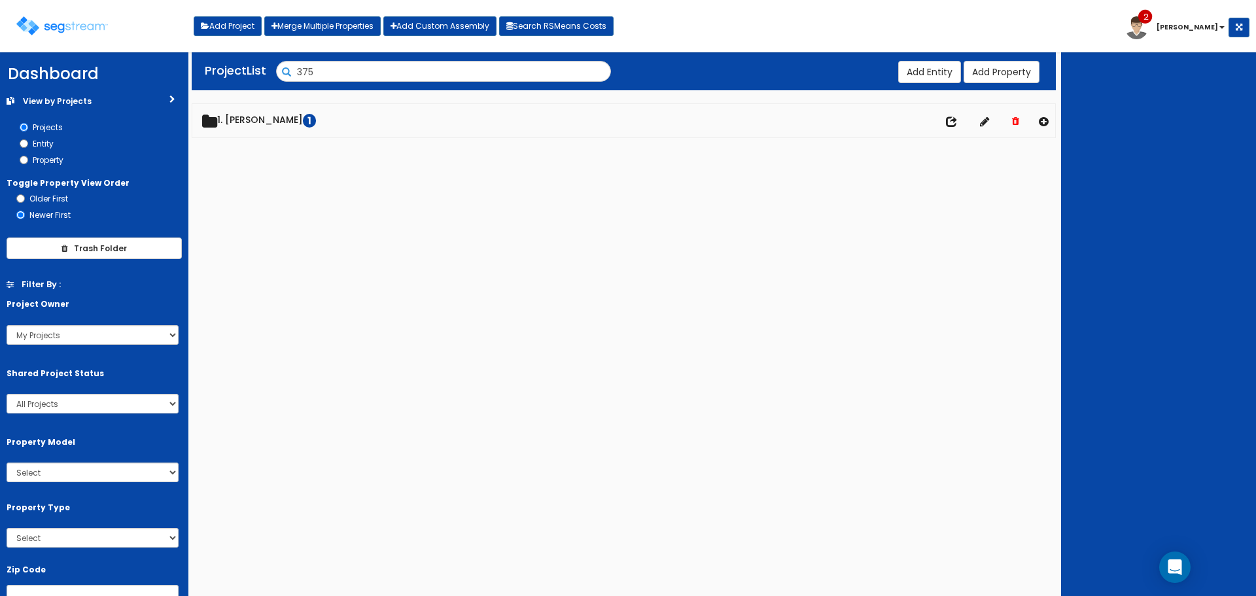
type input "375"
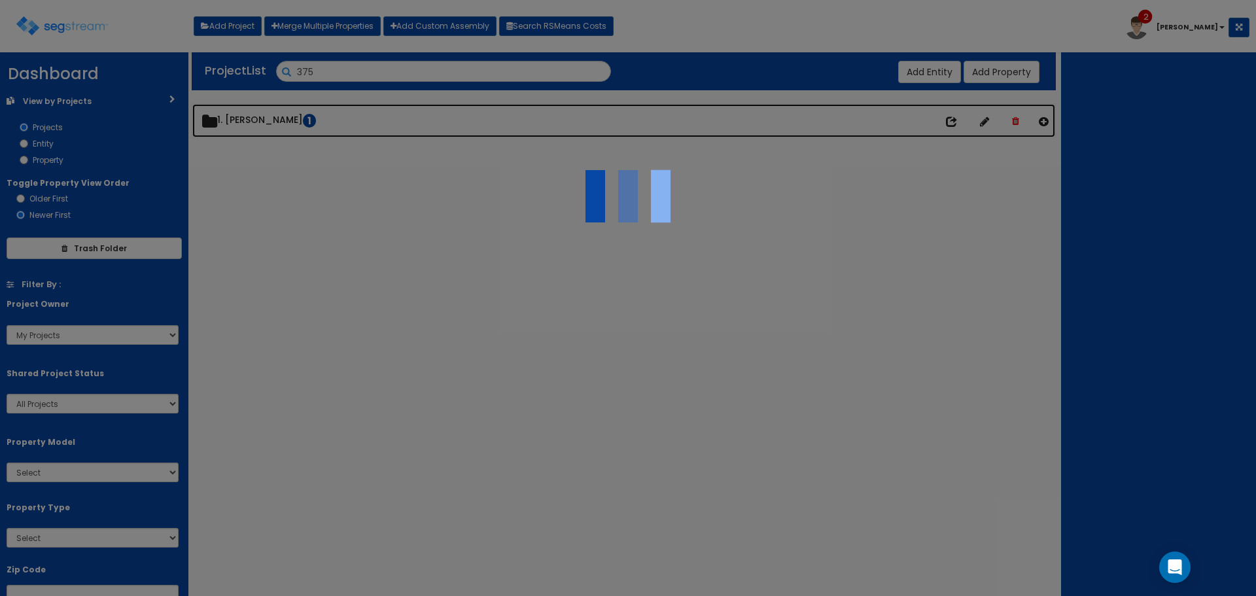
click at [243, 118] on div "We are Building your Property. So please grab a coffee and let us do the heavy …" at bounding box center [628, 105] width 1256 height 94
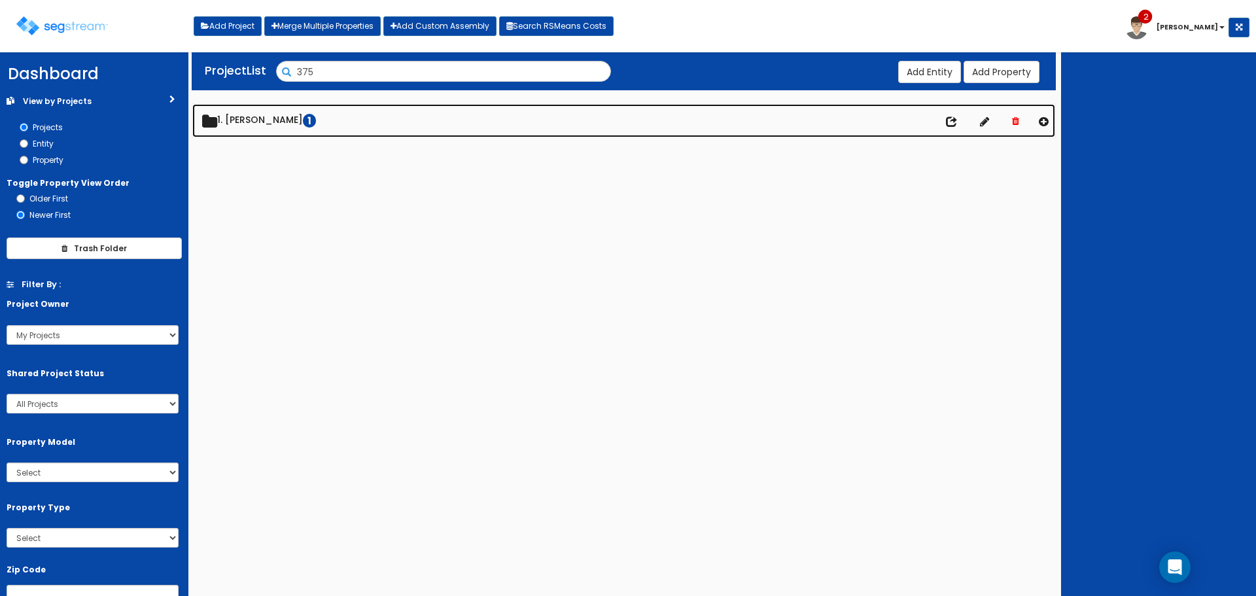
click at [243, 120] on link "1. Dawn 1" at bounding box center [623, 120] width 863 height 33
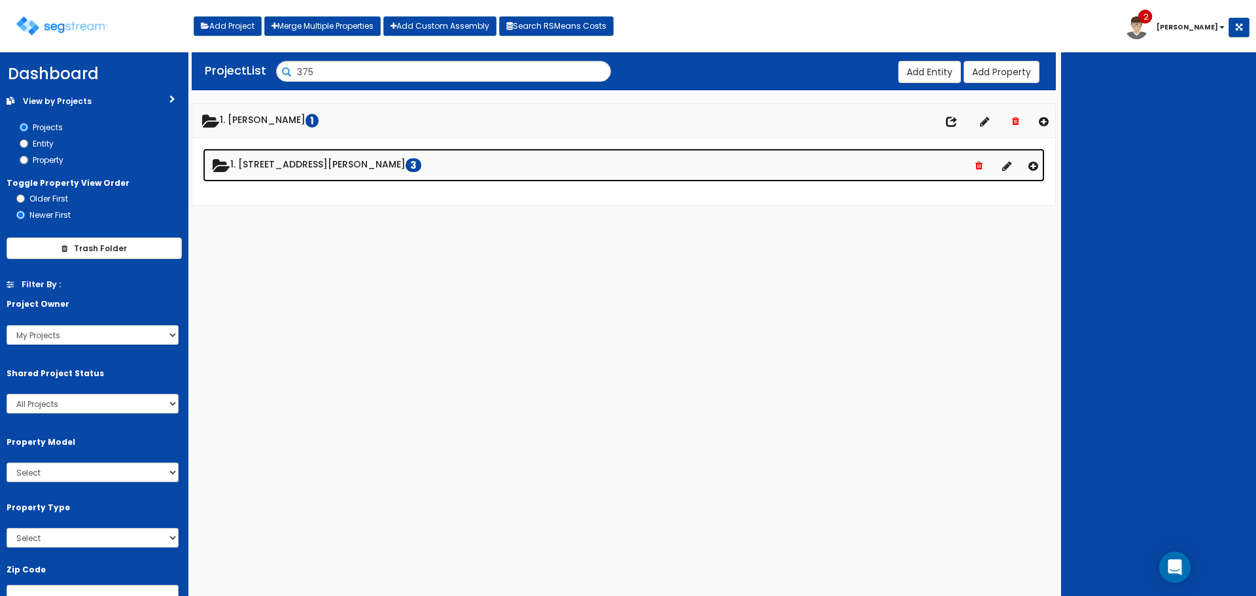
click at [267, 169] on link "1. 375 Stephanie St 3" at bounding box center [624, 164] width 842 height 33
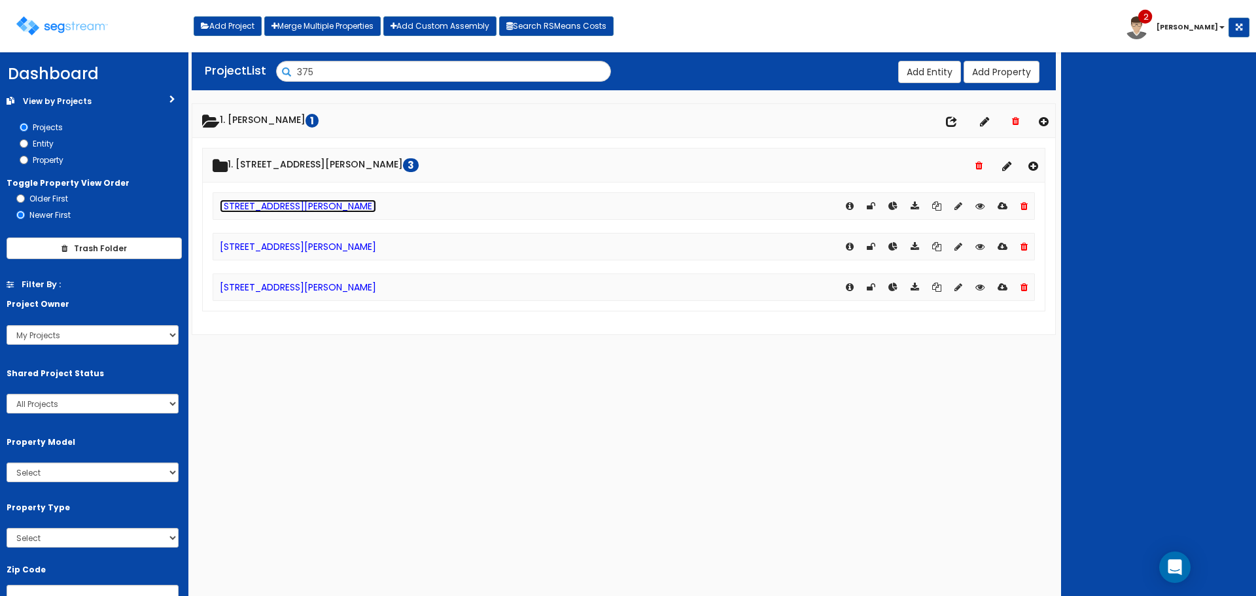
click at [268, 207] on link "375 Stephanie St - Renovation #2" at bounding box center [298, 206] width 156 height 13
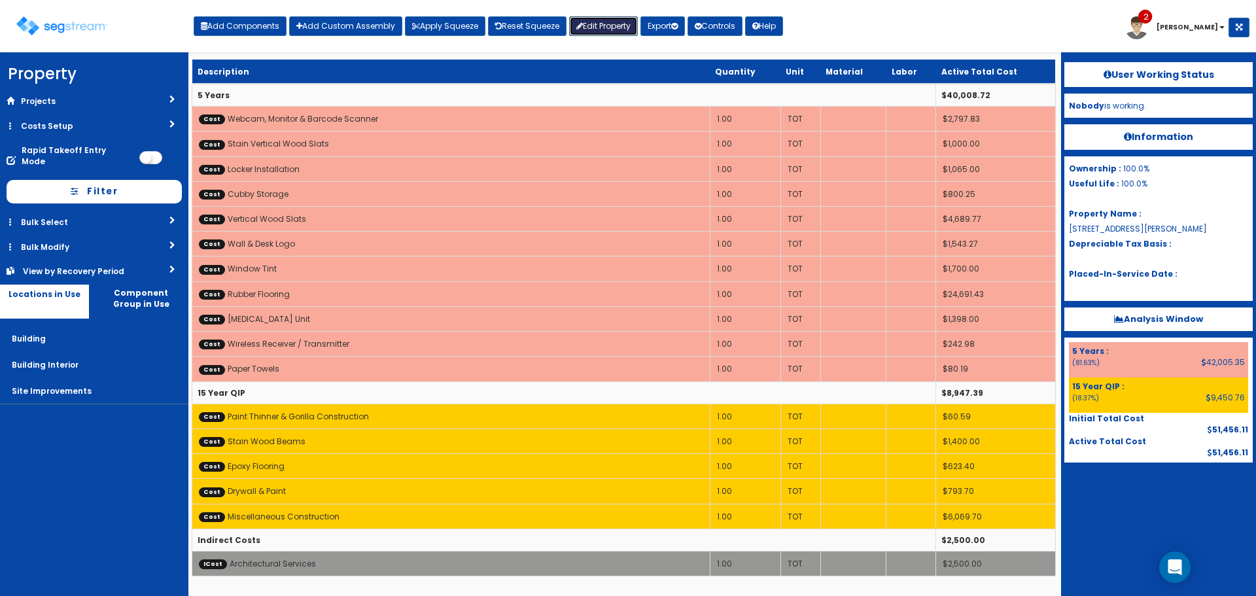
click at [610, 27] on link "Edit Property" at bounding box center [603, 26] width 69 height 20
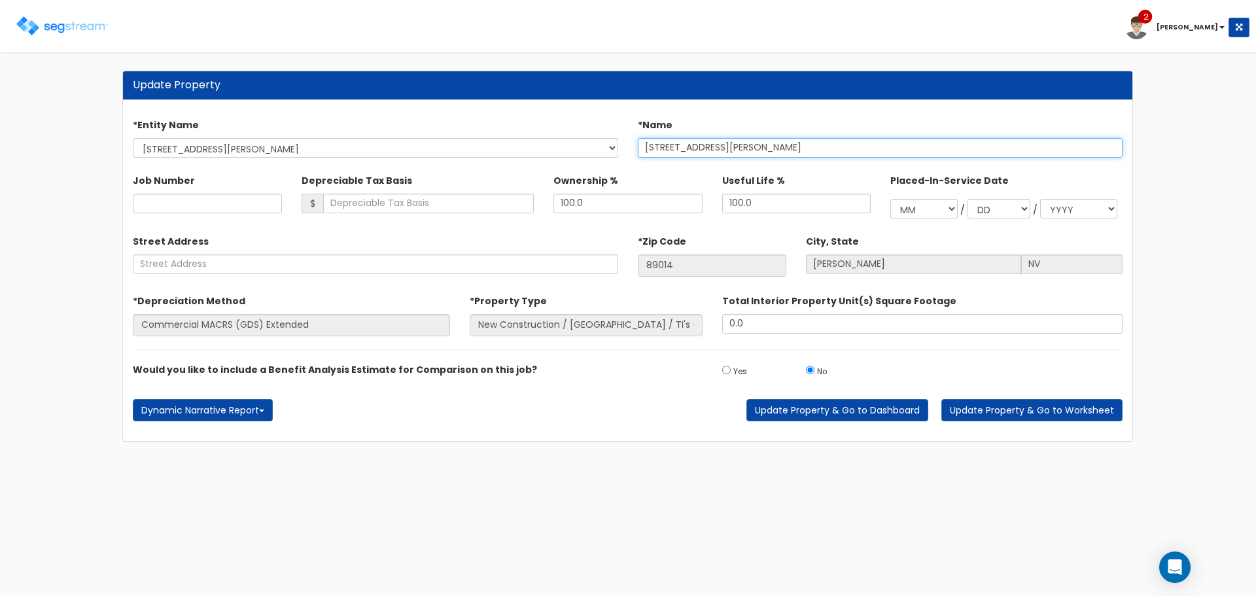
click at [663, 141] on input "[STREET_ADDRESS][PERSON_NAME]" at bounding box center [880, 148] width 485 height 20
type input "[STREET_ADDRESS][PERSON_NAME]"
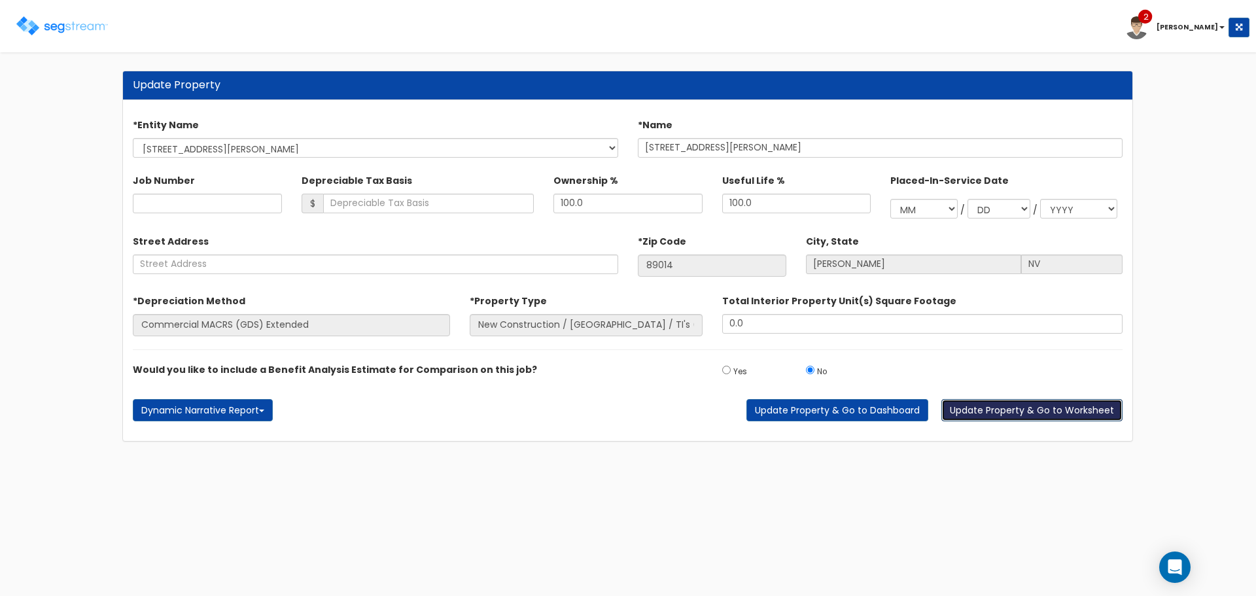
click at [1000, 406] on button "Update Property & Go to Worksheet" at bounding box center [1031, 410] width 181 height 22
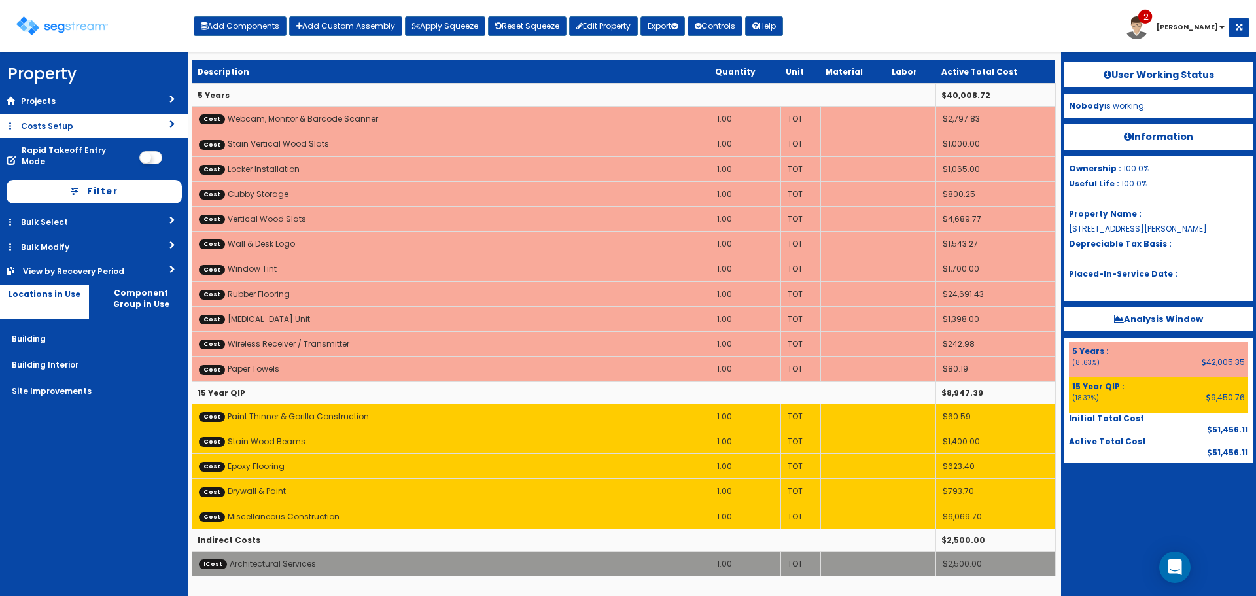
click at [61, 125] on link "Costs Setup" at bounding box center [94, 126] width 188 height 24
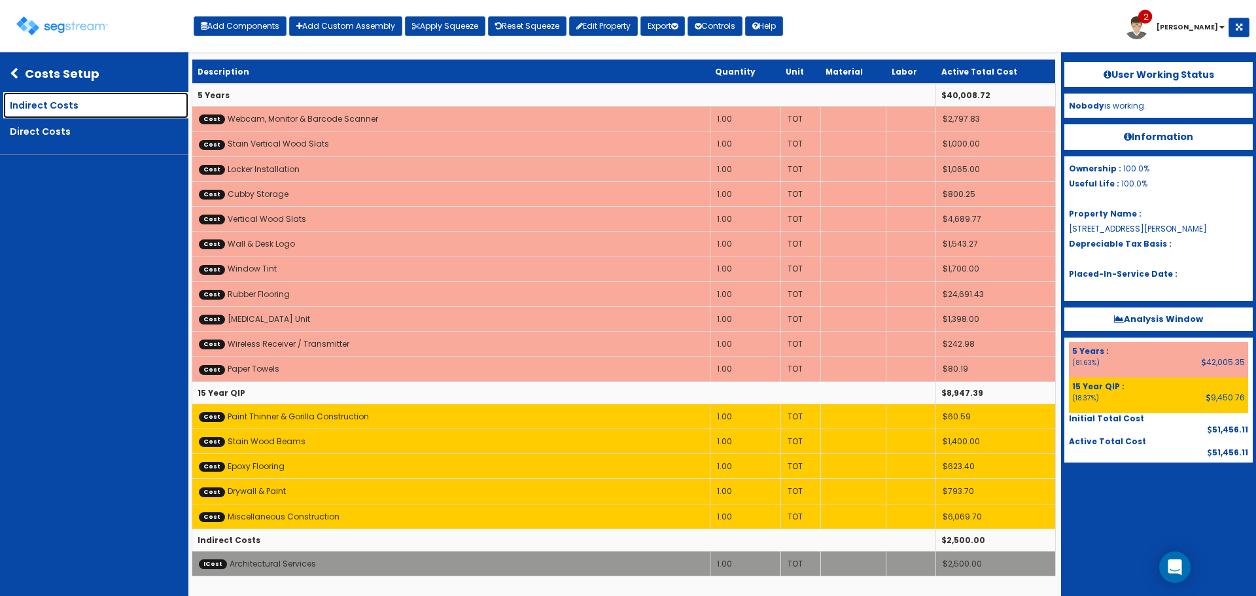
click at [69, 106] on link "Indirect Costs" at bounding box center [95, 105] width 185 height 26
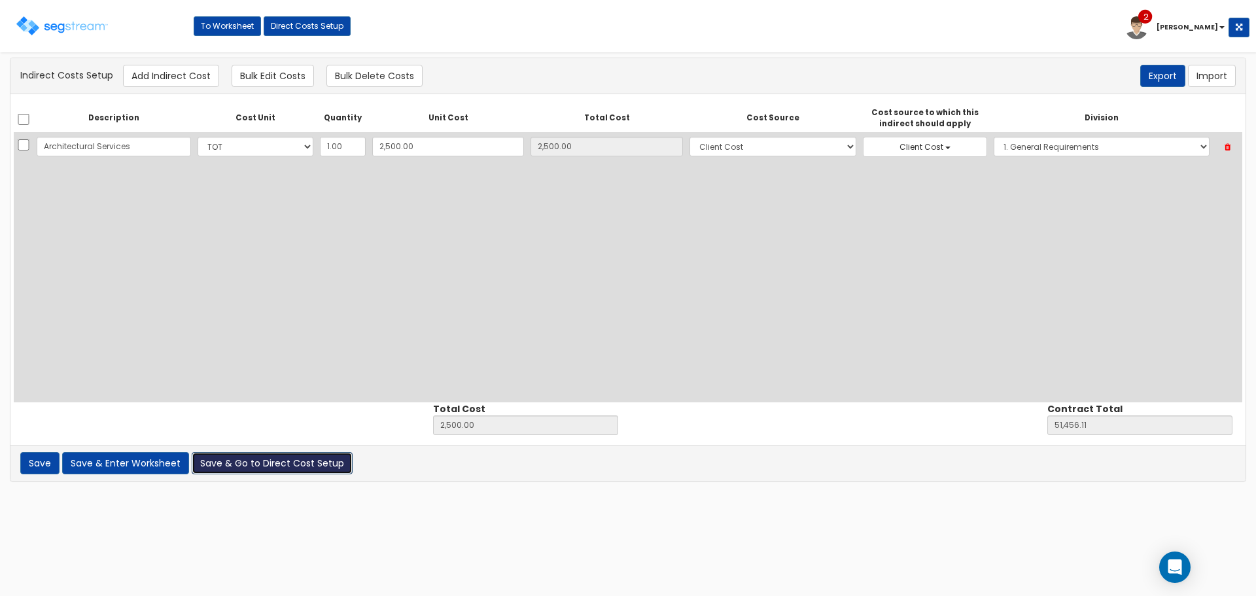
click at [245, 466] on button "Save & Go to Direct Cost Setup" at bounding box center [272, 463] width 161 height 22
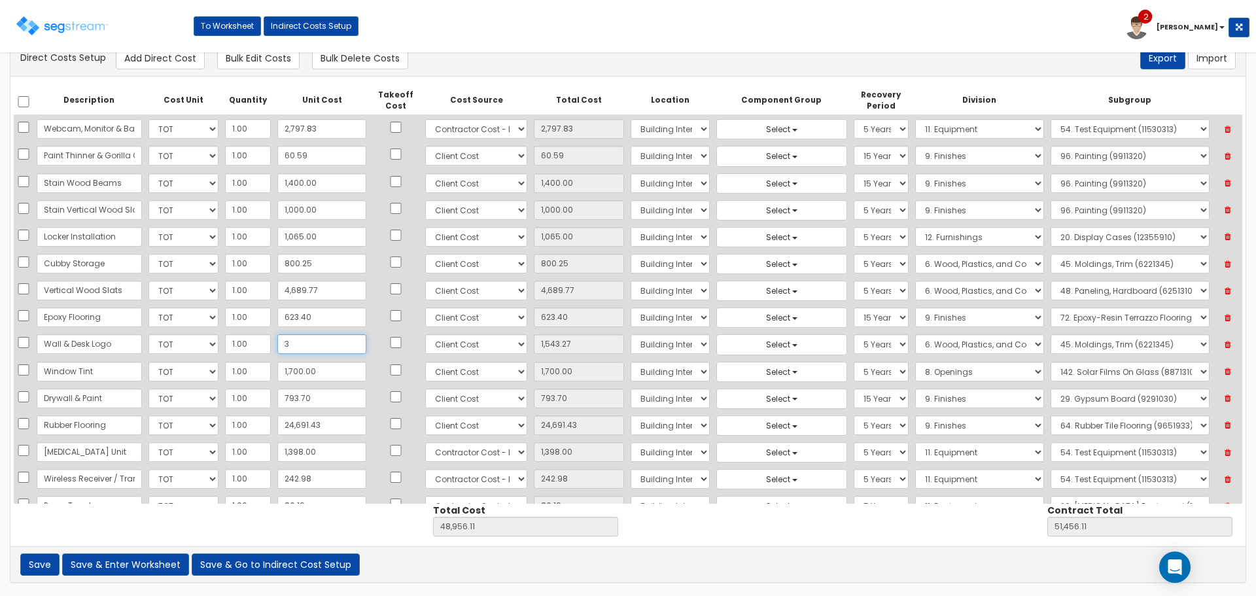
type input "30"
type input "30.00"
type input "47,442.84"
type input "49,942.84"
type input "301"
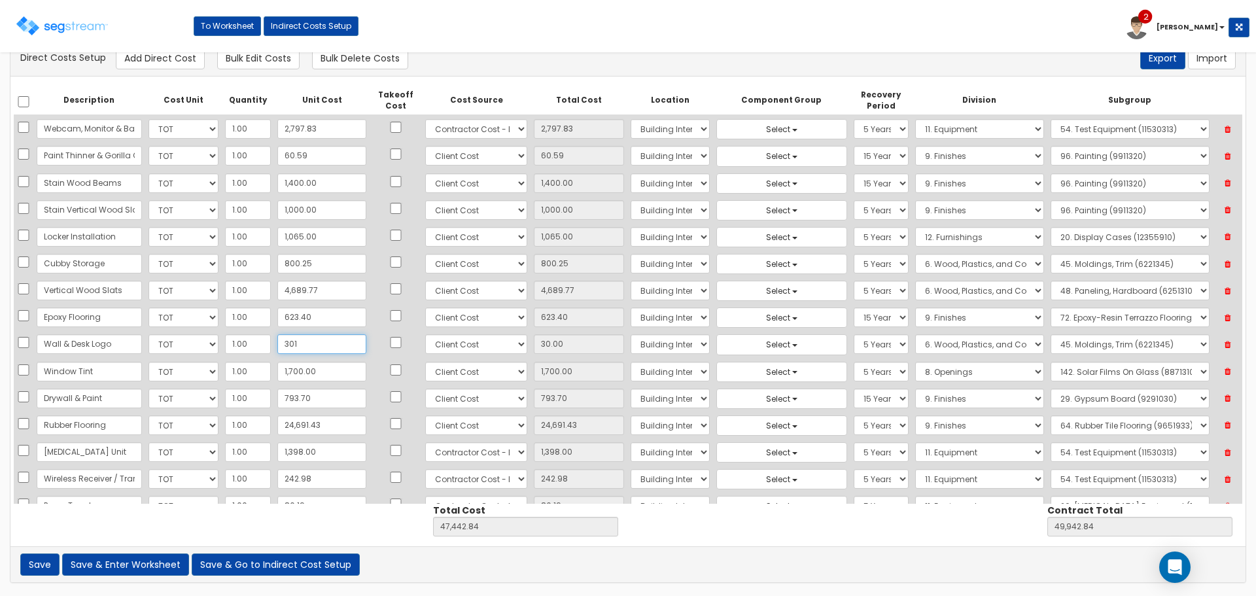
type input "301.00"
type input "47,713.84"
type input "50,213.84"
type input "3,017"
type input "3,017.00"
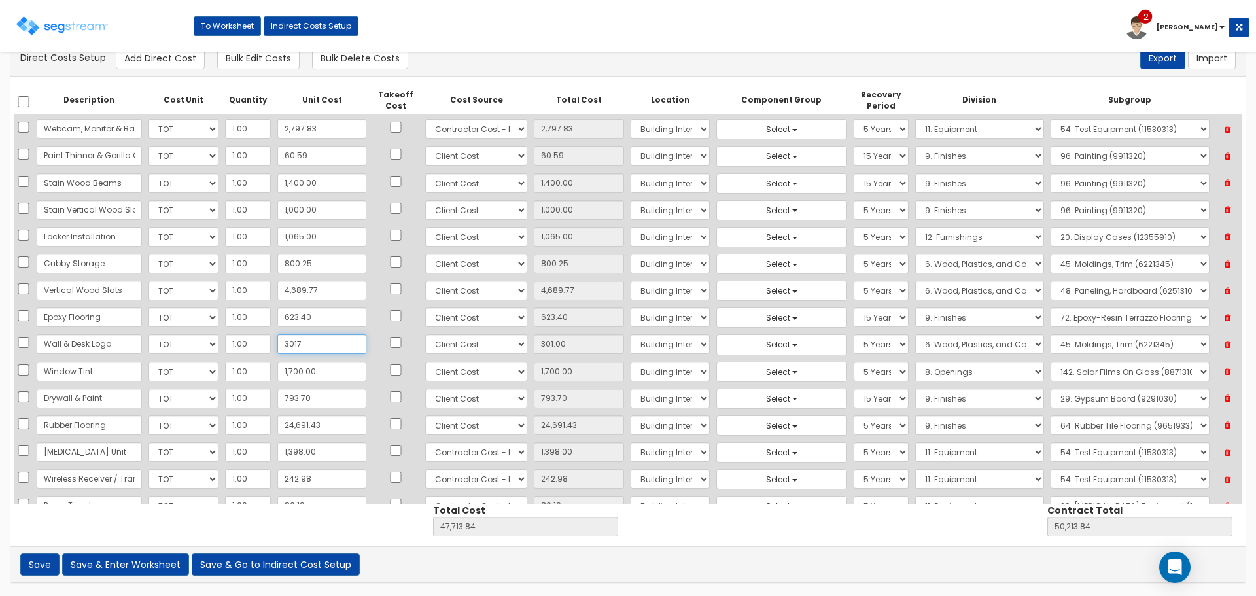
type input "50,429.84"
type input "52,929.84"
type input "3,017.2"
type input "3,017.20"
type input "50,430.04"
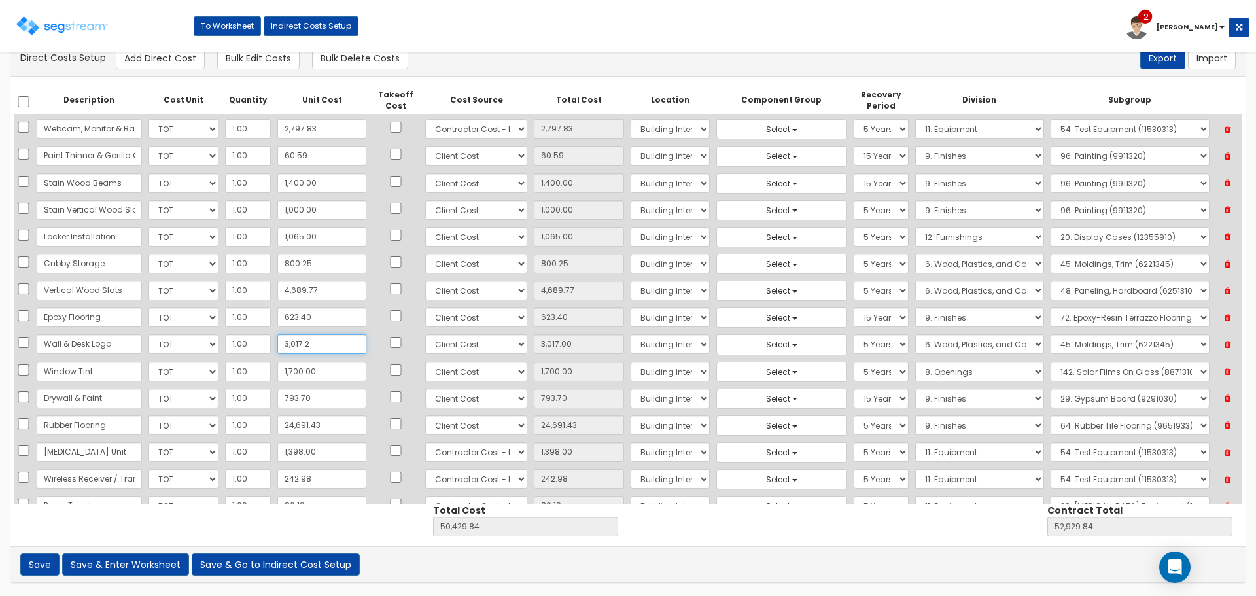
type input "52,930.04"
type input "3,017.25"
type input "50,430.09"
type input "52,930.09"
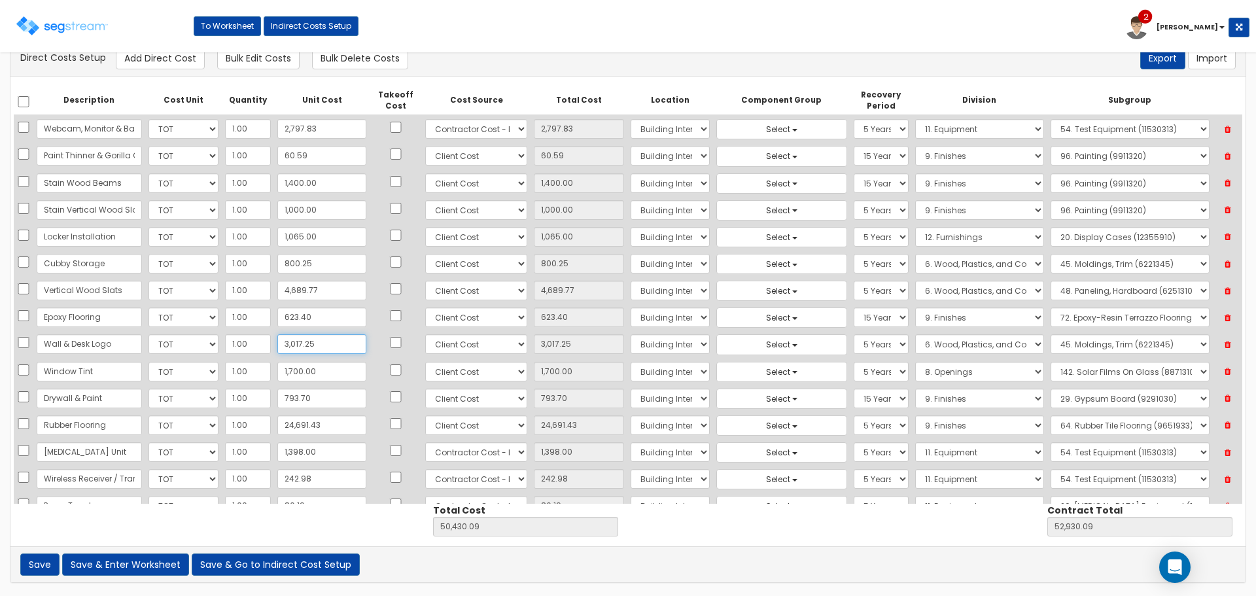
type input "3,017.25"
type input "32"
type input "32.00"
type input "25,770.66"
type input "28,270.66"
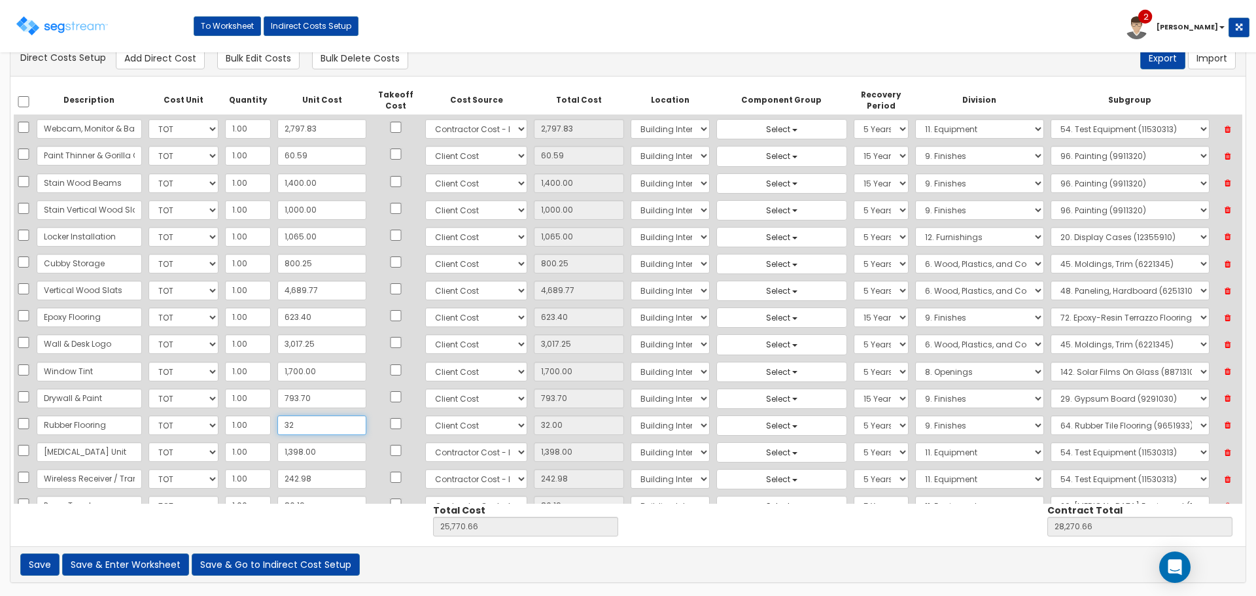
type input "329"
type input "329.00"
type input "26,067.66"
type input "28,567.66"
type input "3,292"
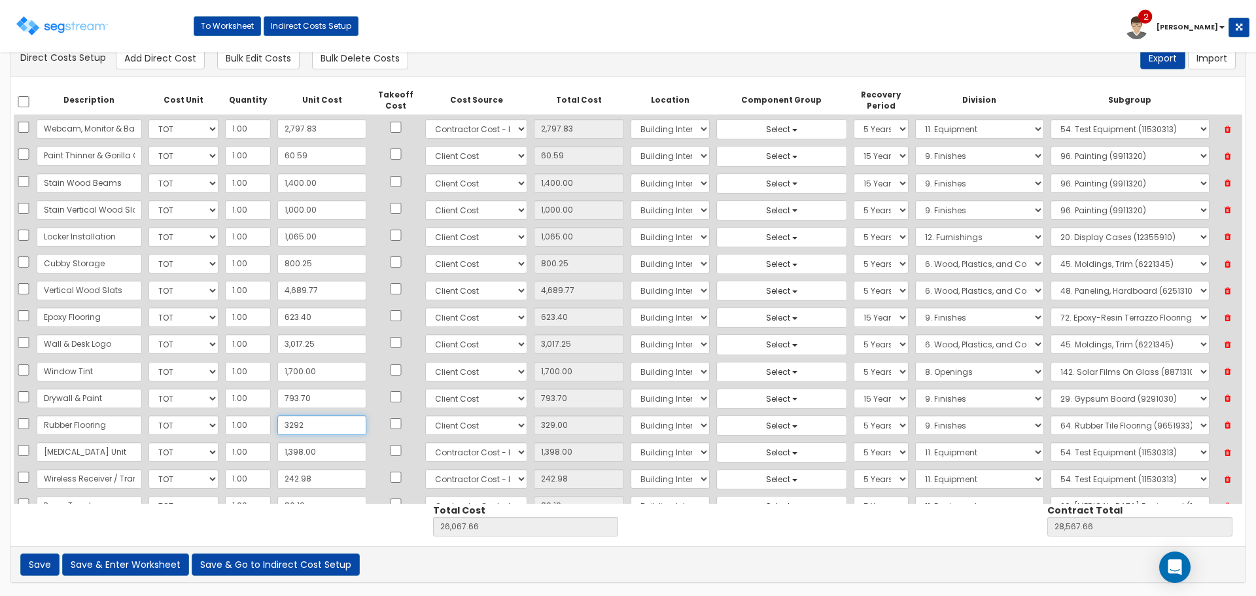
type input "3,292.00"
type input "29,030.66"
type input "31,530.66"
type input "32,921"
type input "32,921.00"
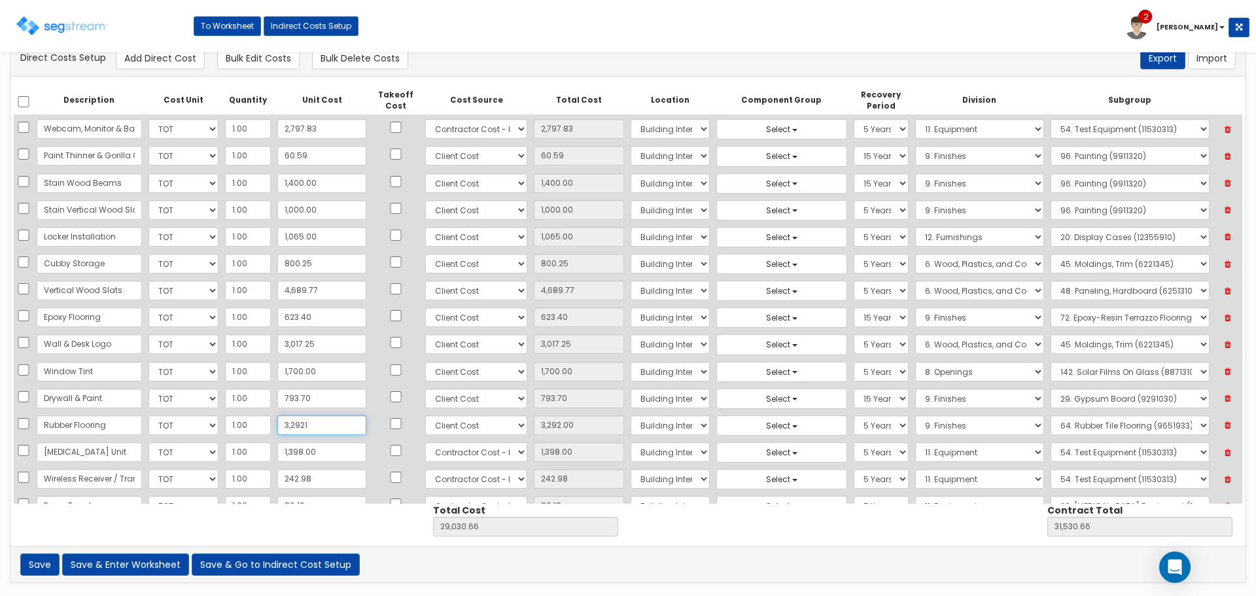
type input "58,659.66"
type input "61,159.66"
type input "32,921.90"
type input "58,660.56"
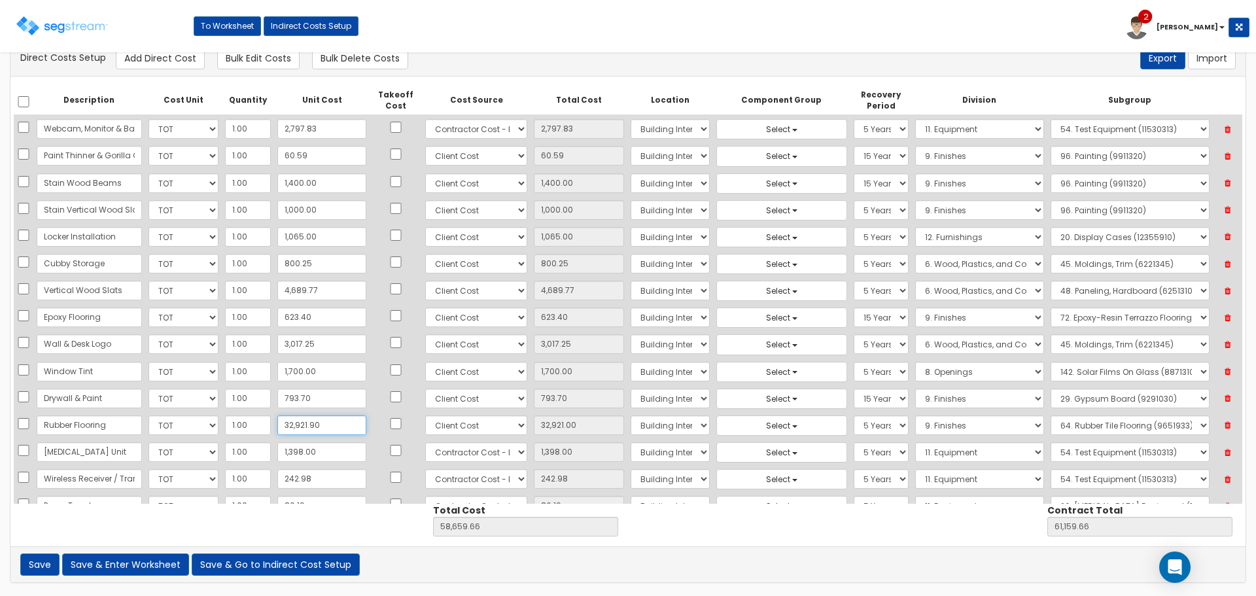
type input "61,160.56"
type input "32,921.90"
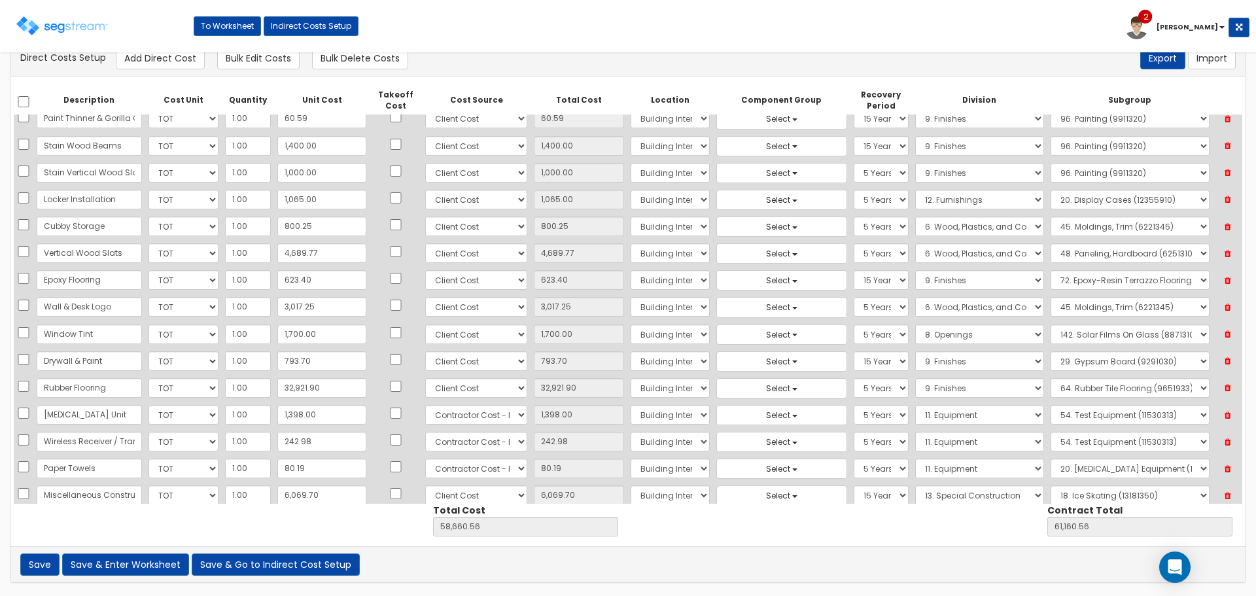
scroll to position [56, 0]
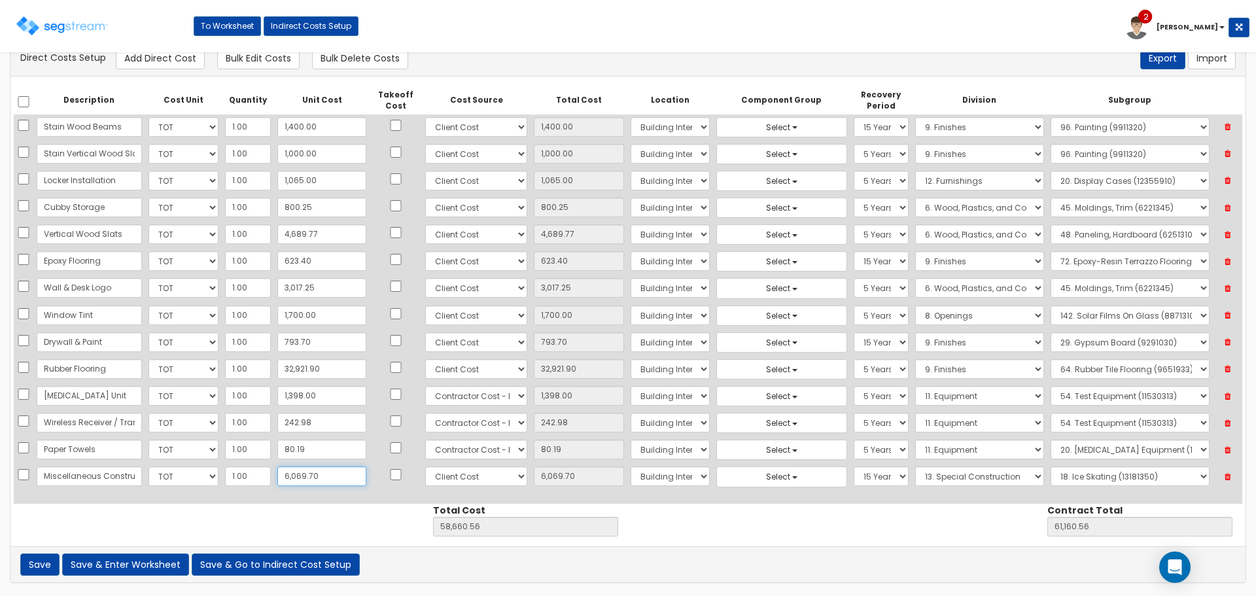
click at [292, 475] on input "6,069.70" at bounding box center [321, 476] width 89 height 20
click at [101, 476] on input "Miscellaneous Construction" at bounding box center [89, 476] width 105 height 20
click at [102, 475] on input "Miscellaneous Construction" at bounding box center [89, 476] width 105 height 20
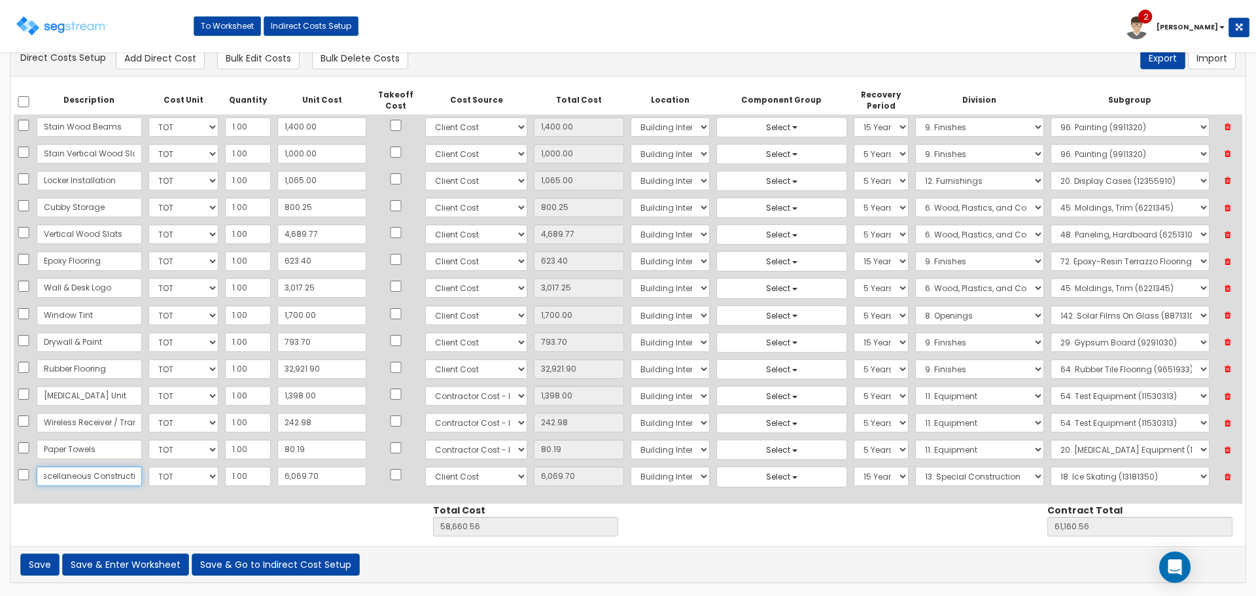
click at [103, 475] on input "Miscellaneous Construction" at bounding box center [89, 476] width 105 height 20
click at [315, 474] on input "6,069.70" at bounding box center [321, 476] width 89 height 20
type input "0"
type input "0.00"
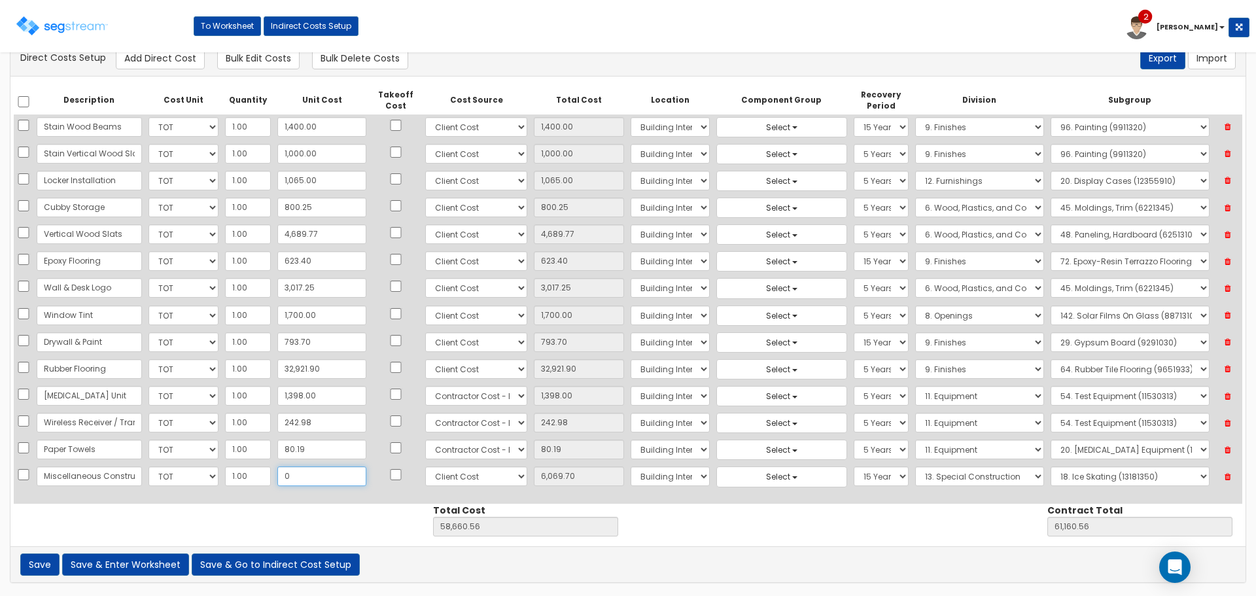
type input "52,590.86"
type input "55,090.86"
type input "0"
click at [304, 517] on div "Description Cost Unit Quantity Unit Cost Takeoff Cost Cost Source Total Cost Lo…" at bounding box center [627, 312] width 1235 height 470
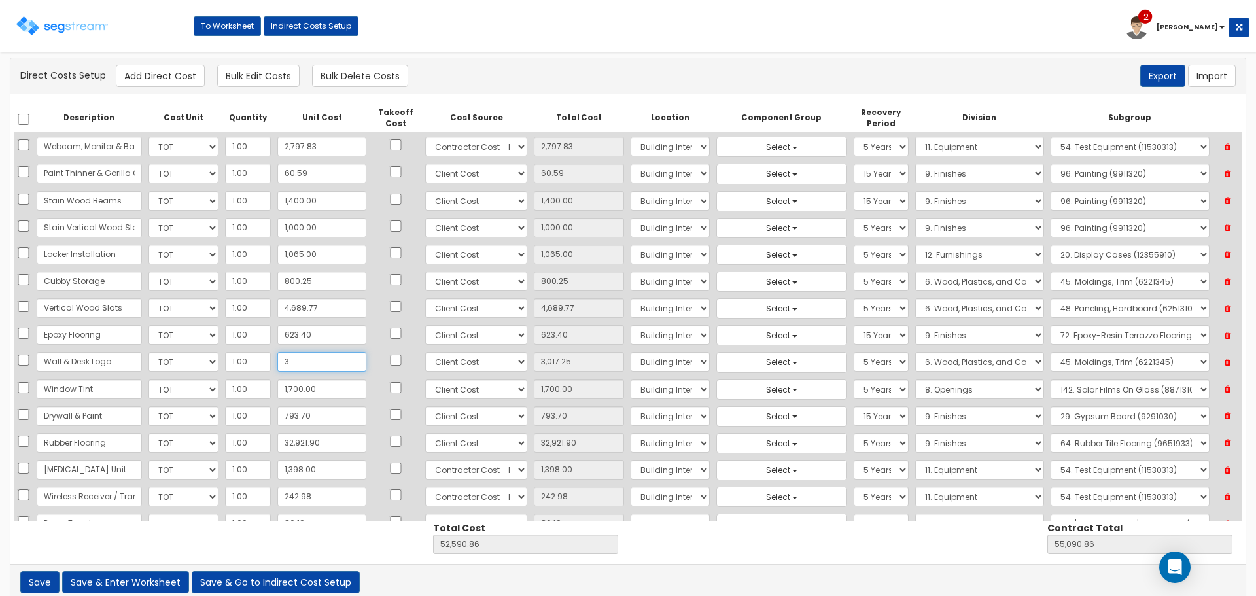
type input "30"
type input "30.00"
type input "49,603.61"
type input "52,103.61"
type input "305"
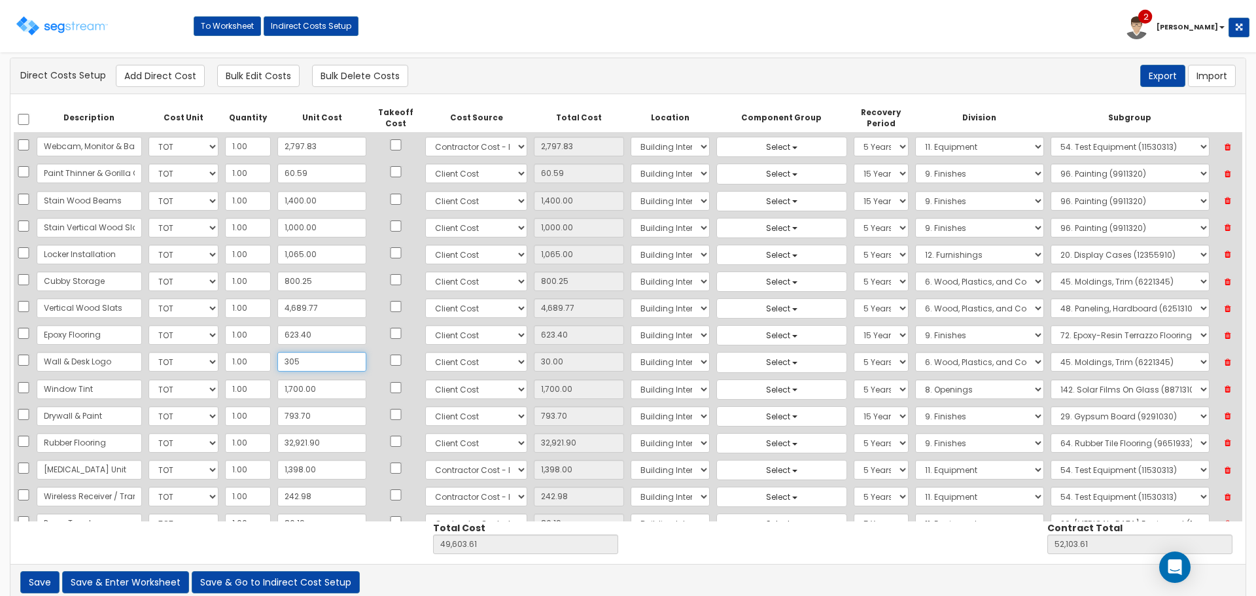
type input "305.00"
type input "49,878.61"
type input "52,378.61"
type input "3,051"
type input "3,051.00"
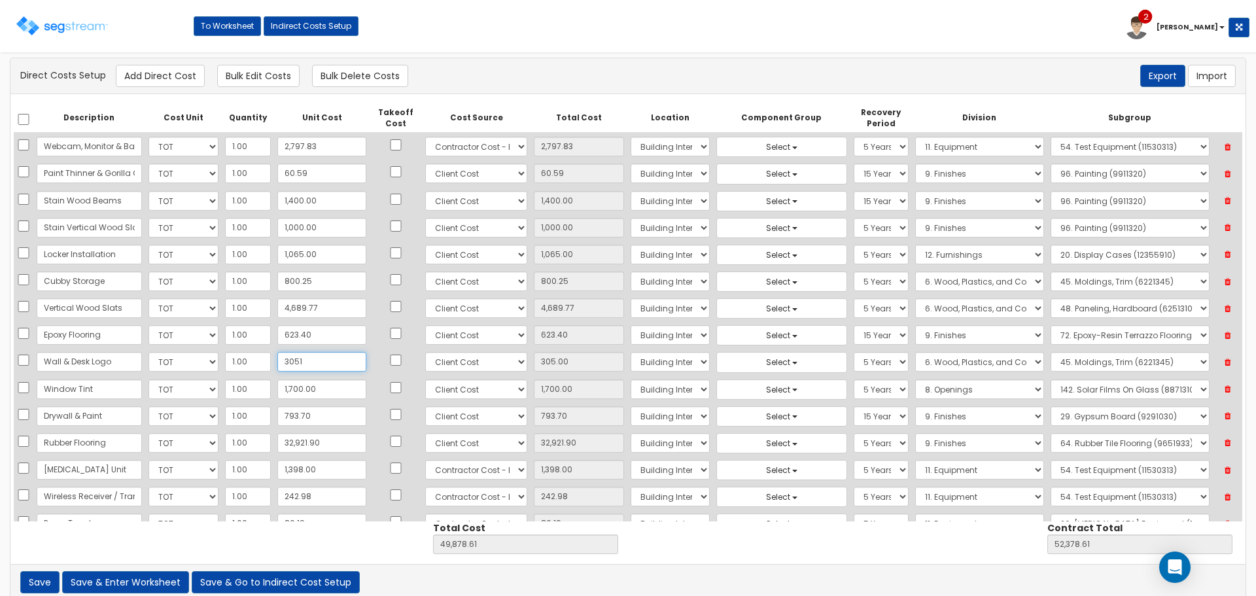
type input "52,624.61"
type input "55,124.61"
type input "3,051.90"
type input "52,625.51"
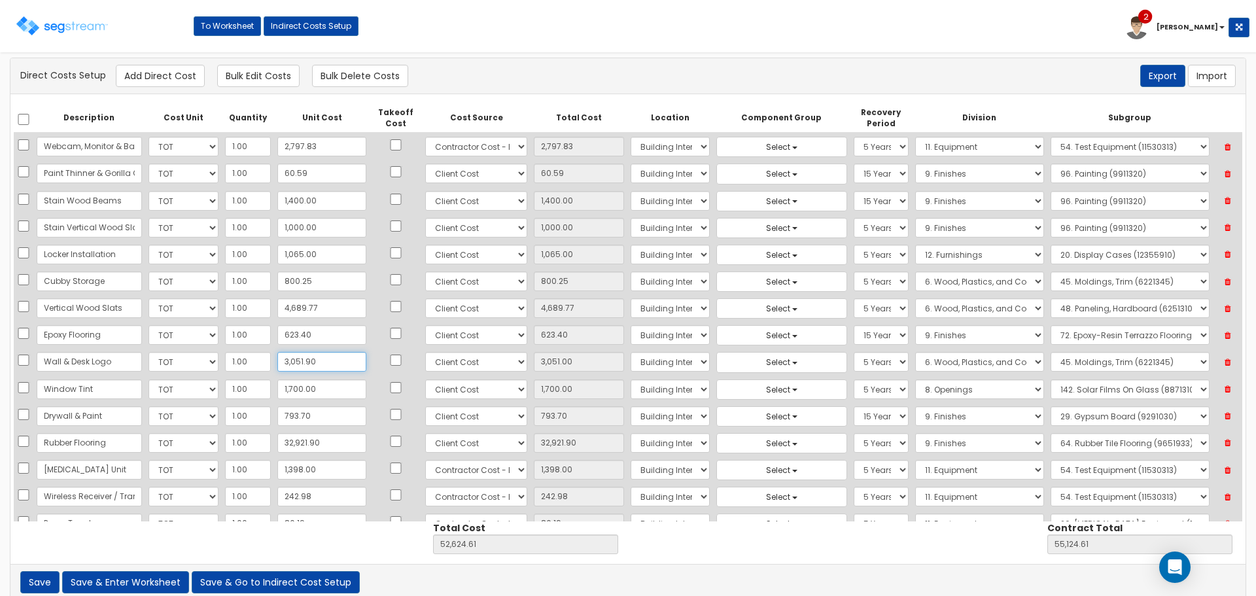
type input "55,125.51"
click at [370, 381] on td at bounding box center [396, 389] width 52 height 27
type input "3,051.90"
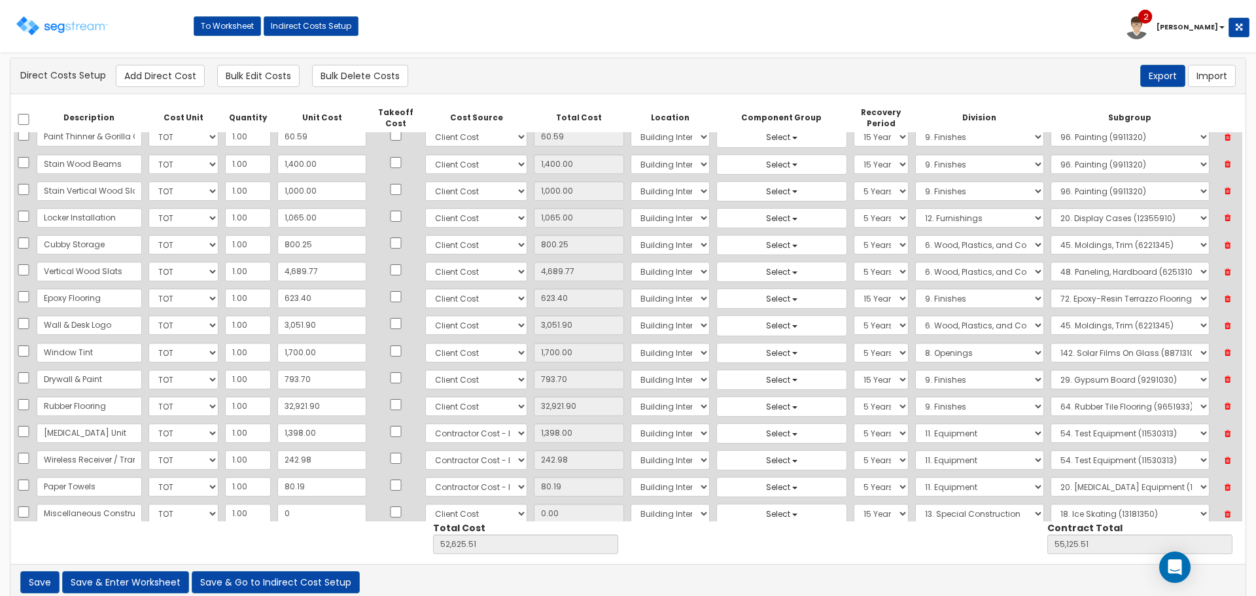
scroll to position [56, 0]
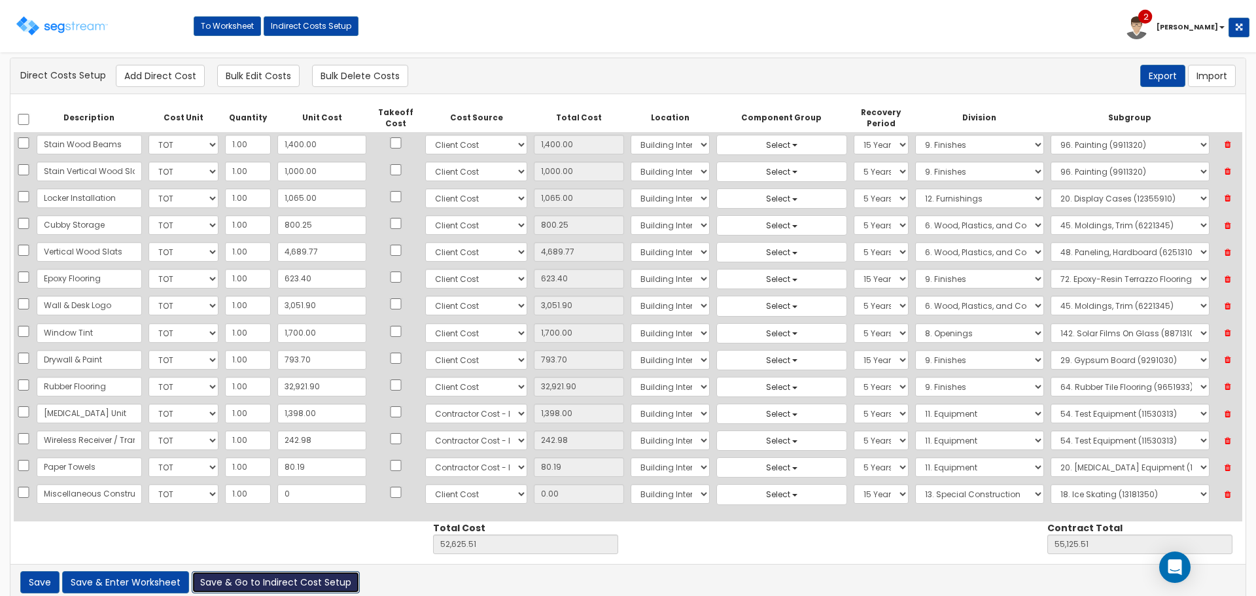
click at [250, 583] on button "Save & Go to Indirect Cost Setup" at bounding box center [276, 582] width 168 height 22
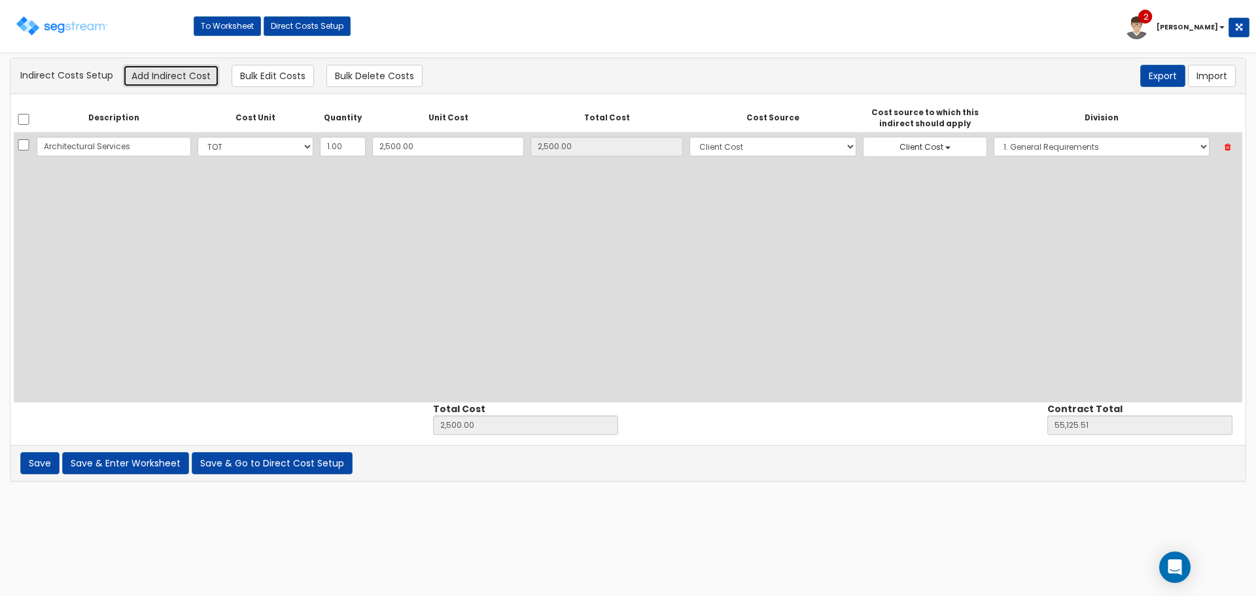
click at [165, 71] on button "Add Indirect Cost" at bounding box center [171, 76] width 96 height 22
select select "10"
select select "8"
select select "1"
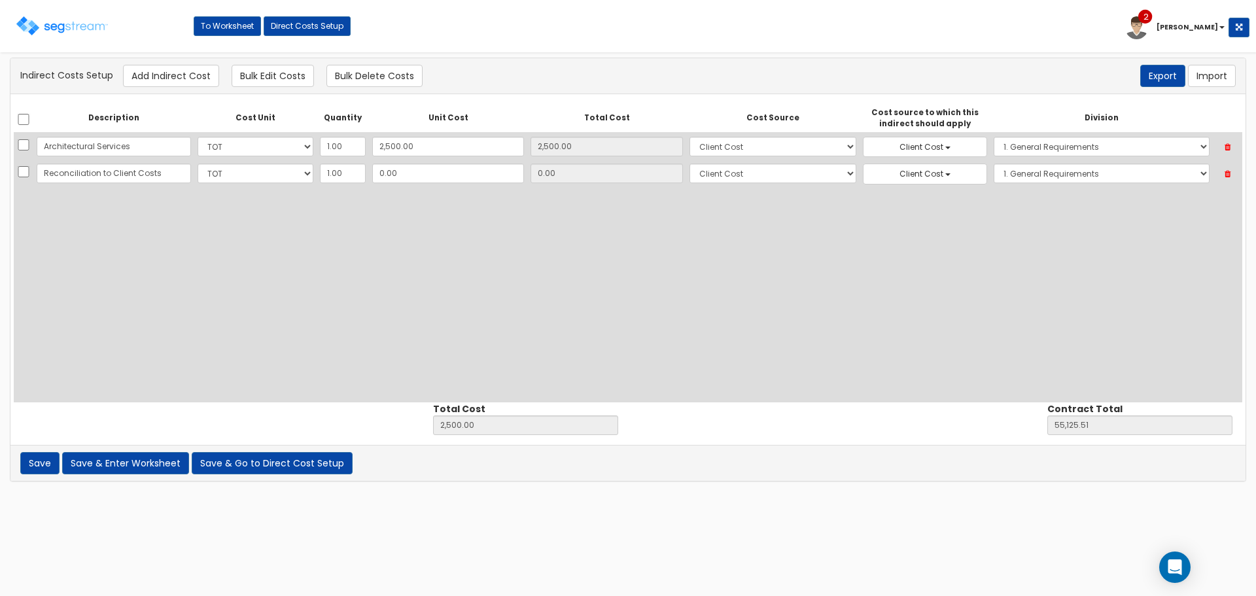
scroll to position [0, 3]
type input "Reconciliation to Client Costs"
type input "4"
type input "2,504.00"
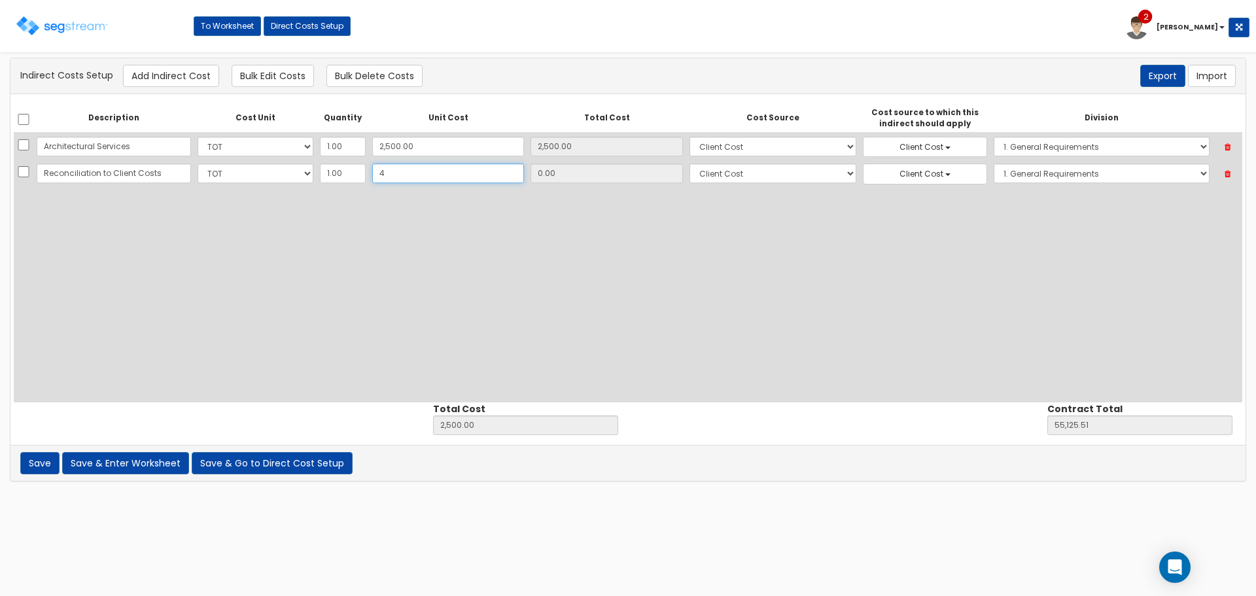
type input "55,129.51"
type input "4.00"
type input "44"
type input "2,544.00"
type input "55,169.51"
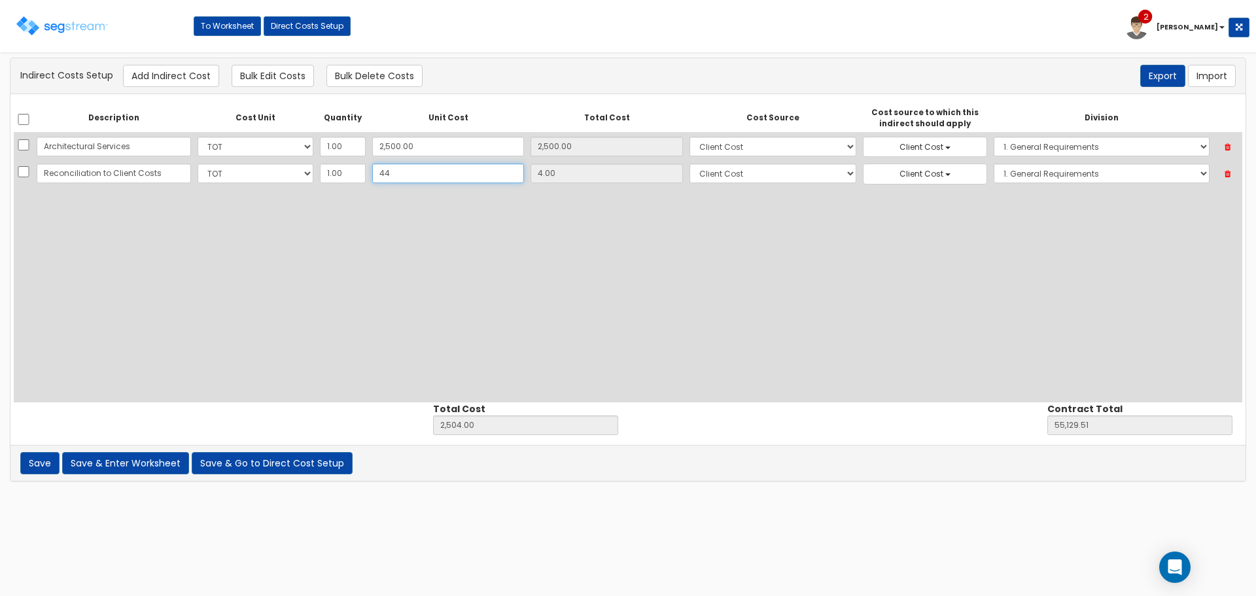
type input "44.00"
type input "44.49"
type input "2,544.49"
type input "55,170.00"
type input "44.49"
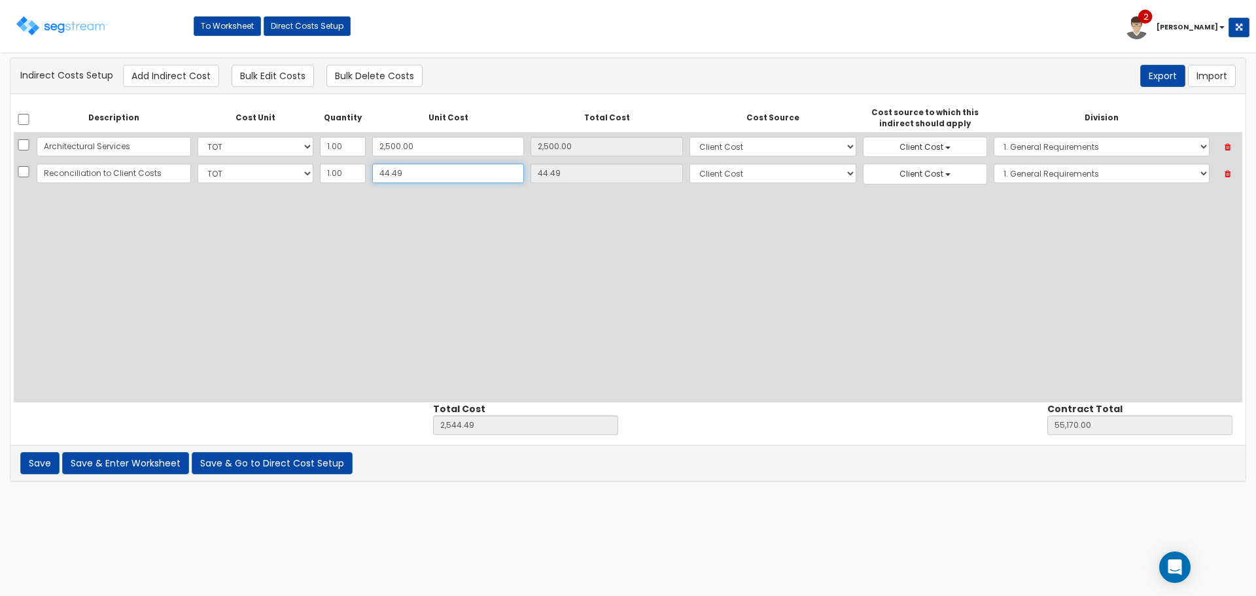
type input "44.49"
click at [143, 459] on button "Save & Enter Worksheet" at bounding box center [125, 463] width 127 height 22
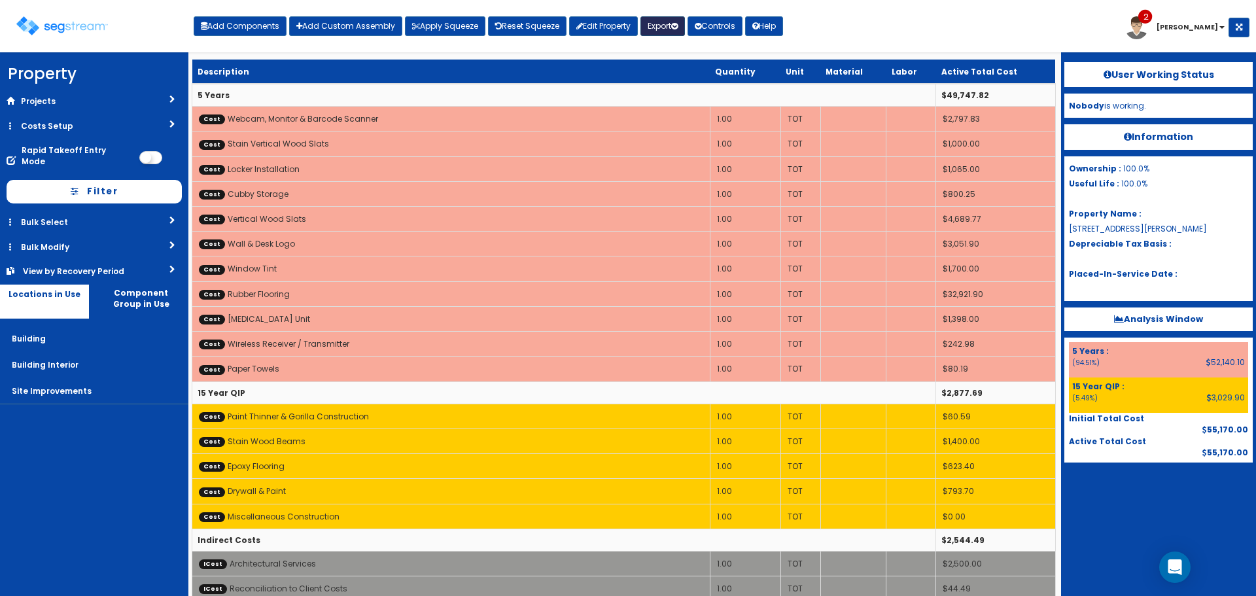
click at [676, 27] on button "Export" at bounding box center [662, 26] width 44 height 20
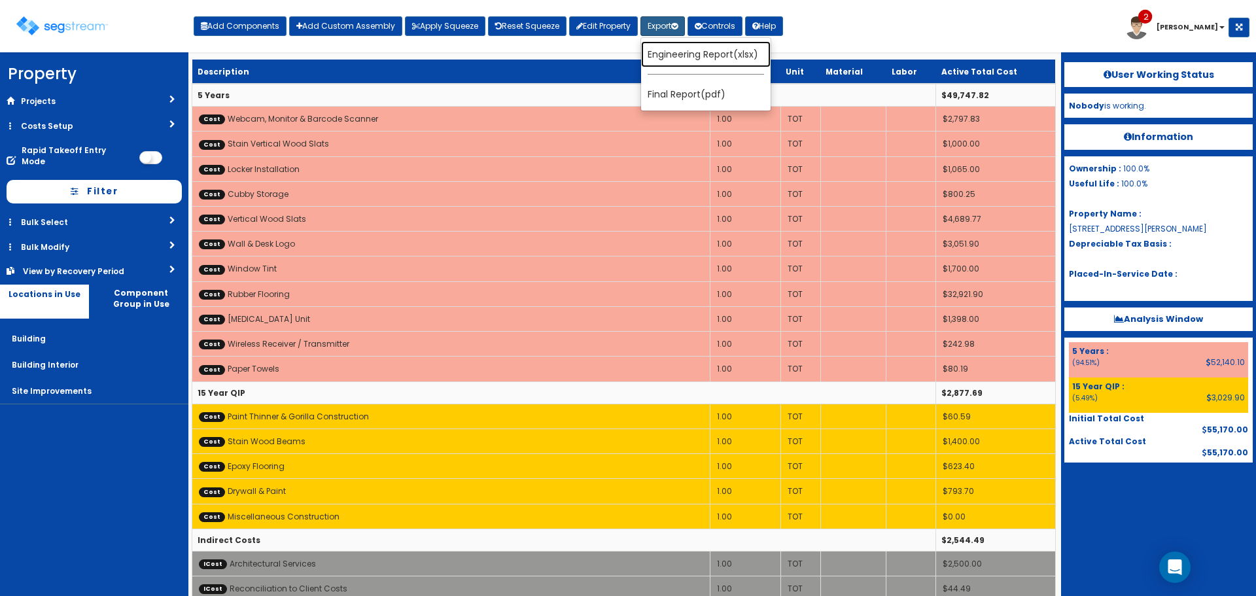
click at [690, 52] on link "Engineering Report(xlsx)" at bounding box center [706, 54] width 130 height 26
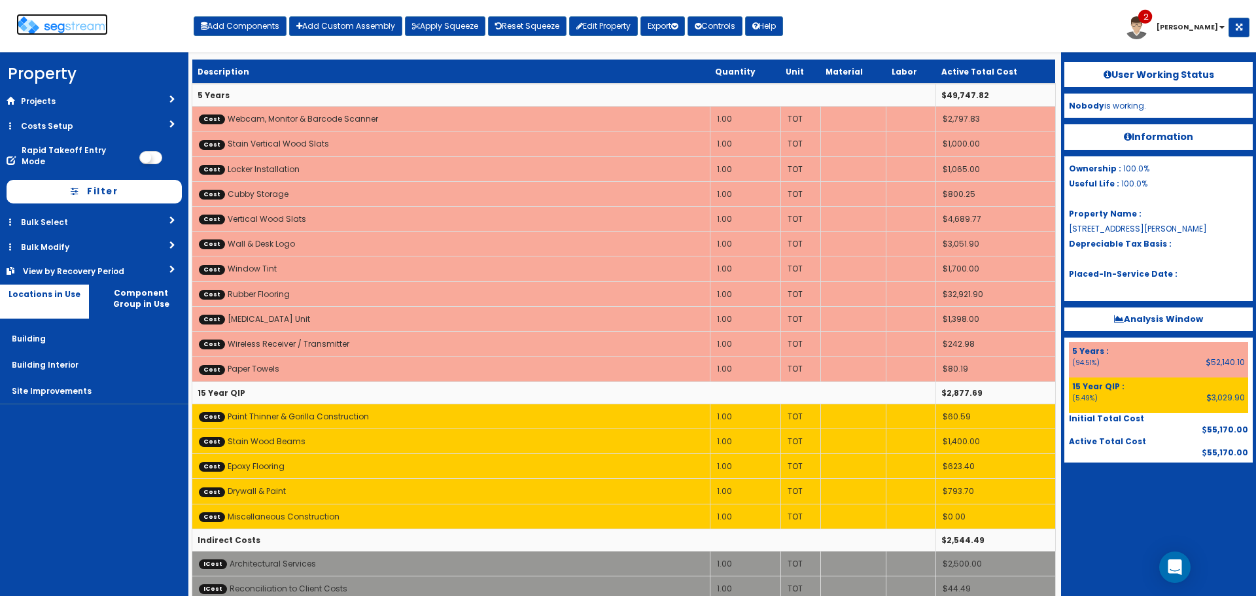
click at [78, 23] on img at bounding box center [62, 25] width 92 height 19
